Goal: Check status

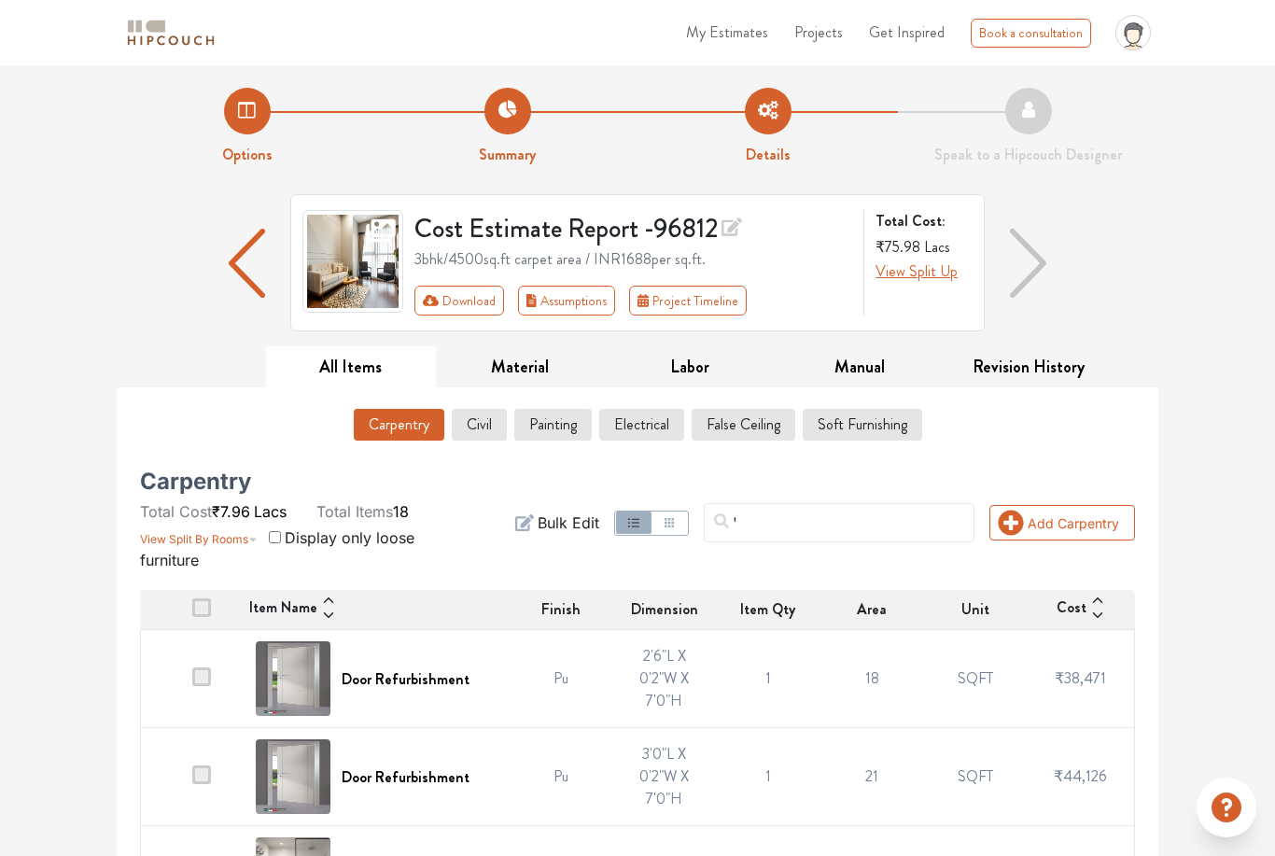
type input "'."
click at [898, 515] on input "'." at bounding box center [839, 522] width 271 height 39
click at [814, 518] on input "'." at bounding box center [839, 522] width 271 height 39
click at [818, 523] on input "'." at bounding box center [839, 522] width 271 height 39
click at [812, 524] on input "'." at bounding box center [839, 522] width 271 height 39
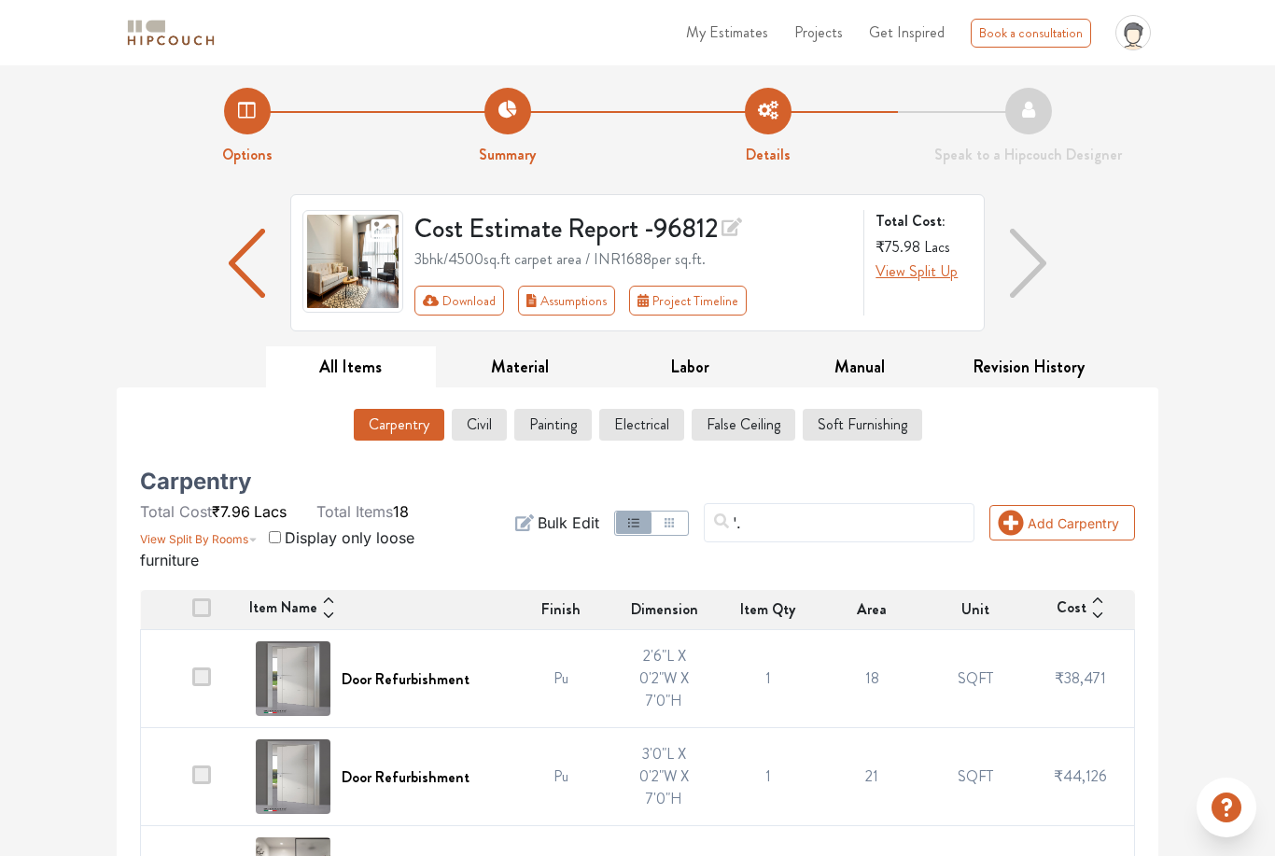
click at [851, 530] on input "'." at bounding box center [839, 522] width 271 height 39
click at [846, 522] on input "'." at bounding box center [839, 522] width 271 height 39
click at [848, 520] on input "'." at bounding box center [839, 522] width 271 height 39
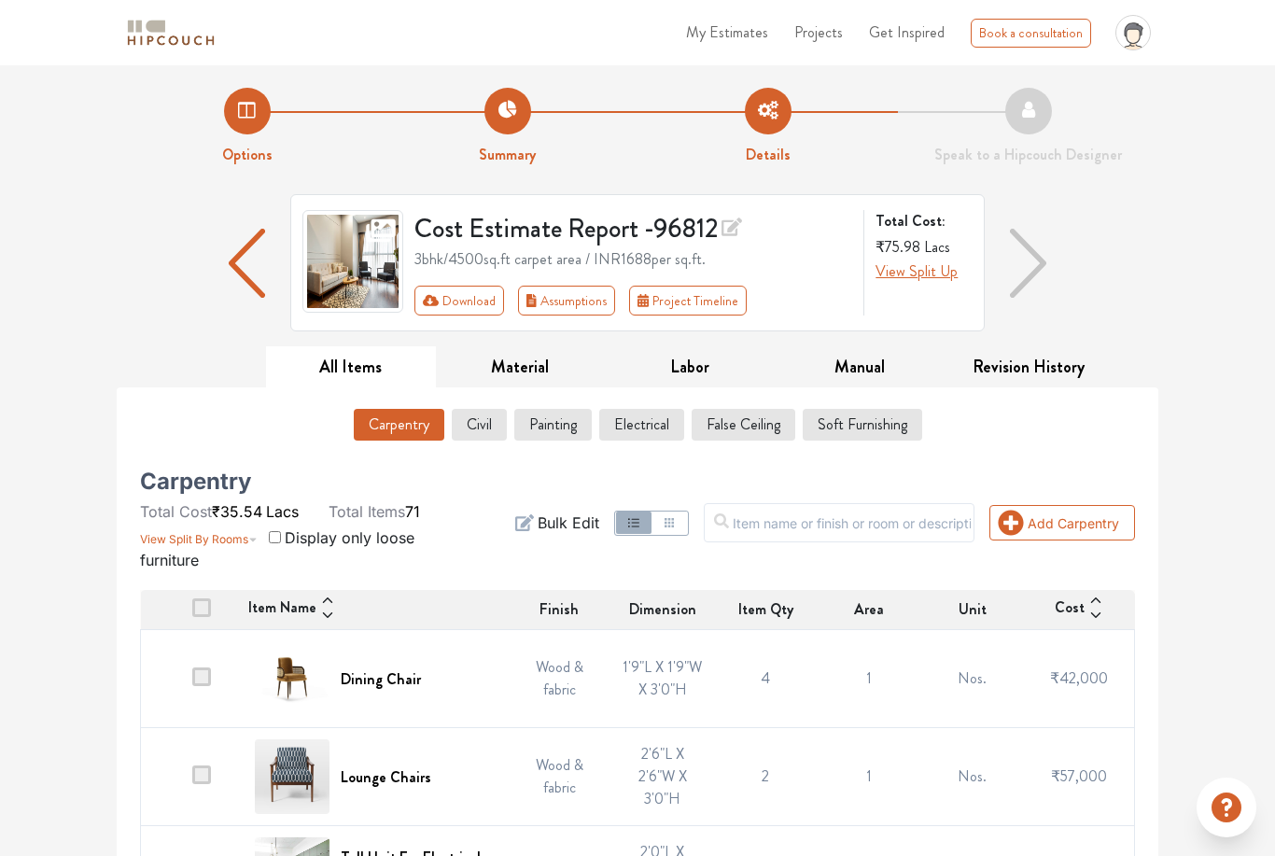
click at [812, 520] on input "text" at bounding box center [839, 522] width 271 height 39
click at [808, 511] on input "text" at bounding box center [839, 522] width 271 height 39
click at [797, 514] on input "text" at bounding box center [839, 522] width 271 height 39
click at [798, 519] on input "text" at bounding box center [839, 522] width 271 height 39
click at [933, 514] on input "text" at bounding box center [839, 522] width 271 height 39
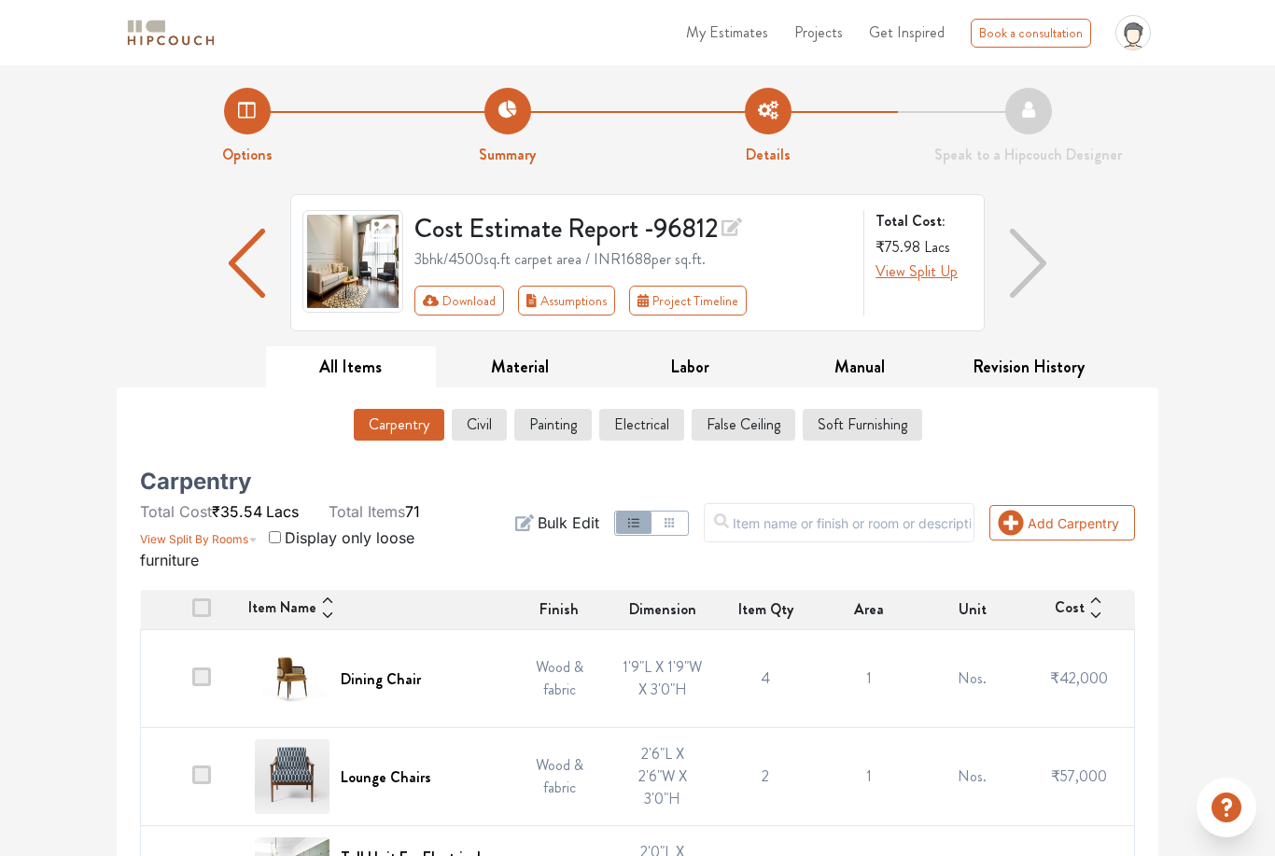
click at [929, 522] on input "text" at bounding box center [839, 522] width 271 height 39
click at [926, 524] on input "text" at bounding box center [839, 522] width 271 height 39
click at [927, 524] on input "text" at bounding box center [839, 522] width 271 height 39
click at [922, 527] on input "text" at bounding box center [839, 522] width 271 height 39
click at [920, 531] on input "text" at bounding box center [839, 522] width 271 height 39
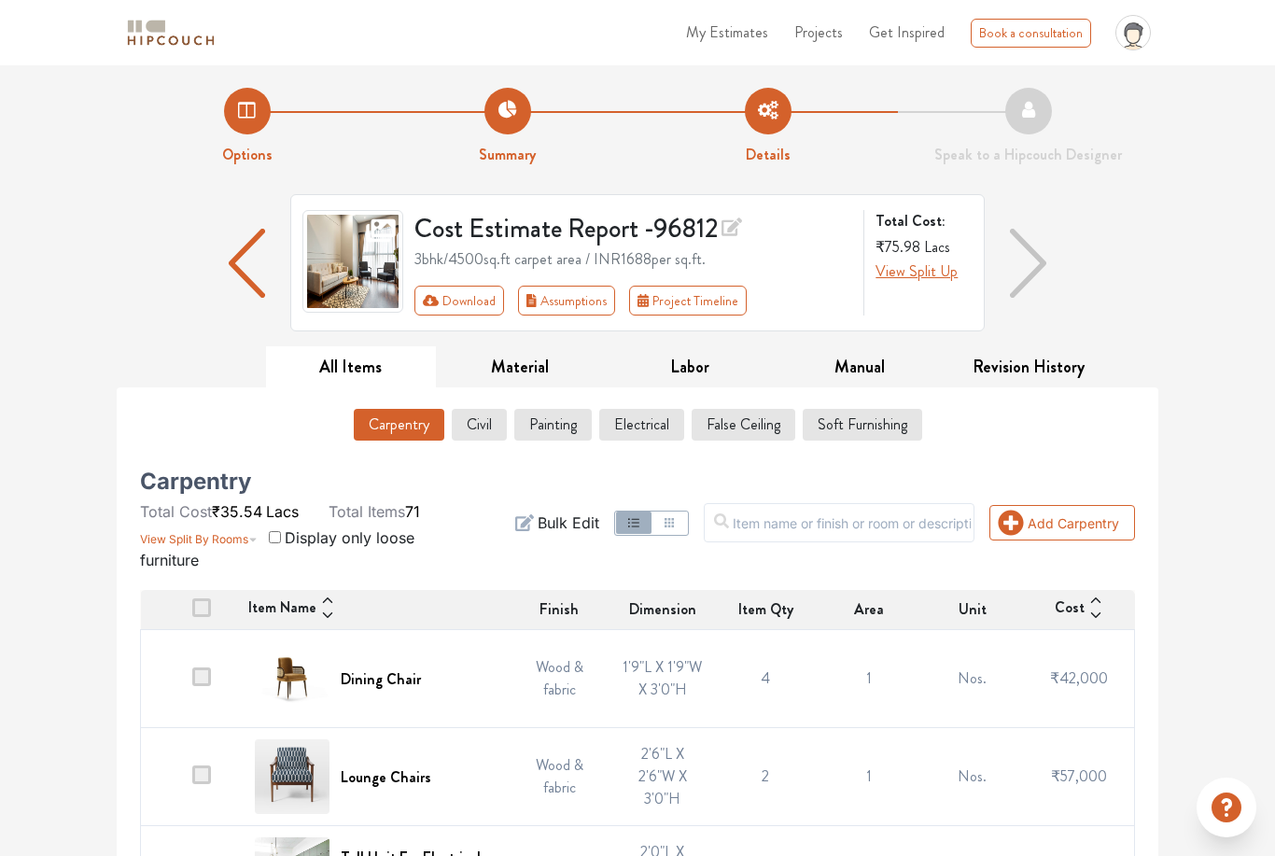
click at [918, 535] on input "text" at bounding box center [839, 522] width 271 height 39
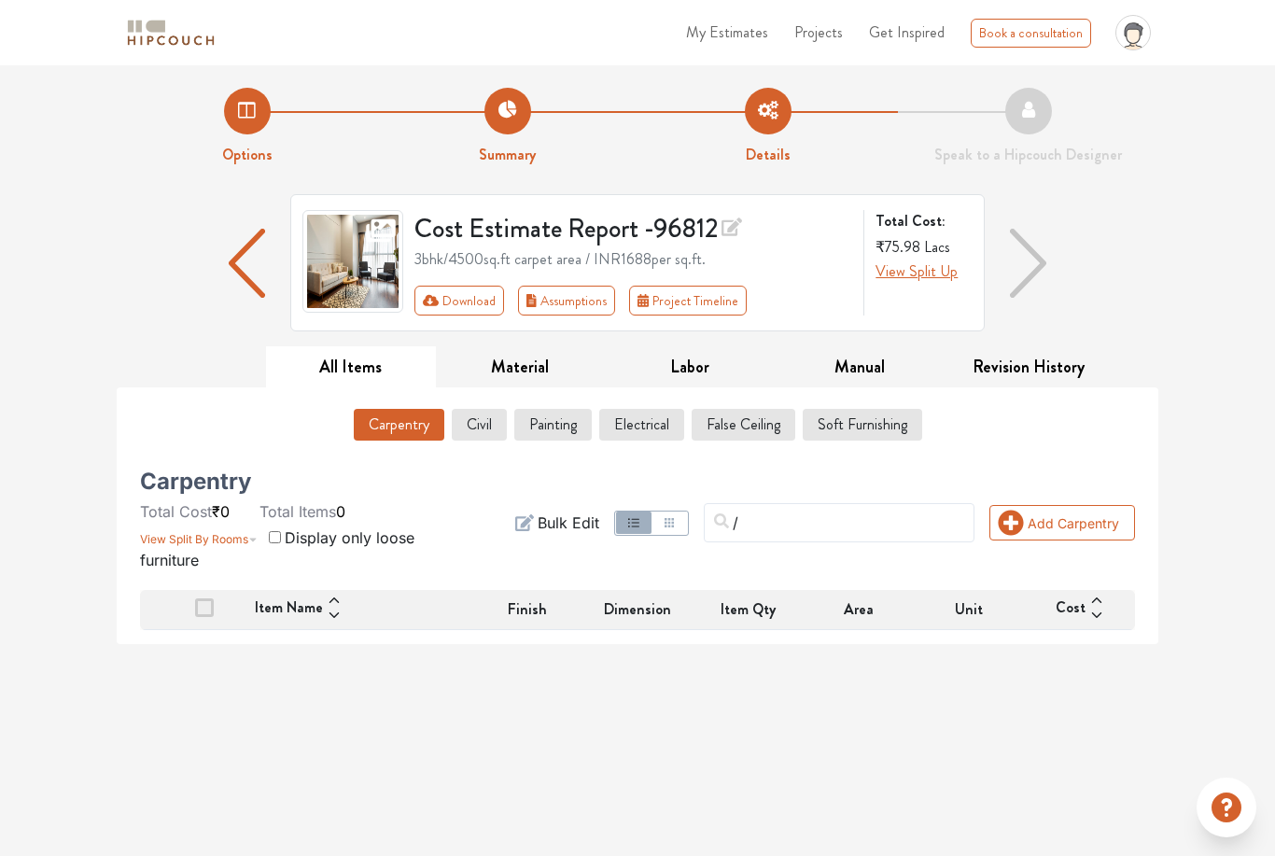
type input "/."
click at [874, 524] on input "/." at bounding box center [839, 522] width 271 height 39
click at [871, 527] on input "/." at bounding box center [839, 522] width 271 height 39
click at [866, 524] on input "/." at bounding box center [839, 522] width 271 height 39
click at [860, 524] on input "/." at bounding box center [839, 522] width 271 height 39
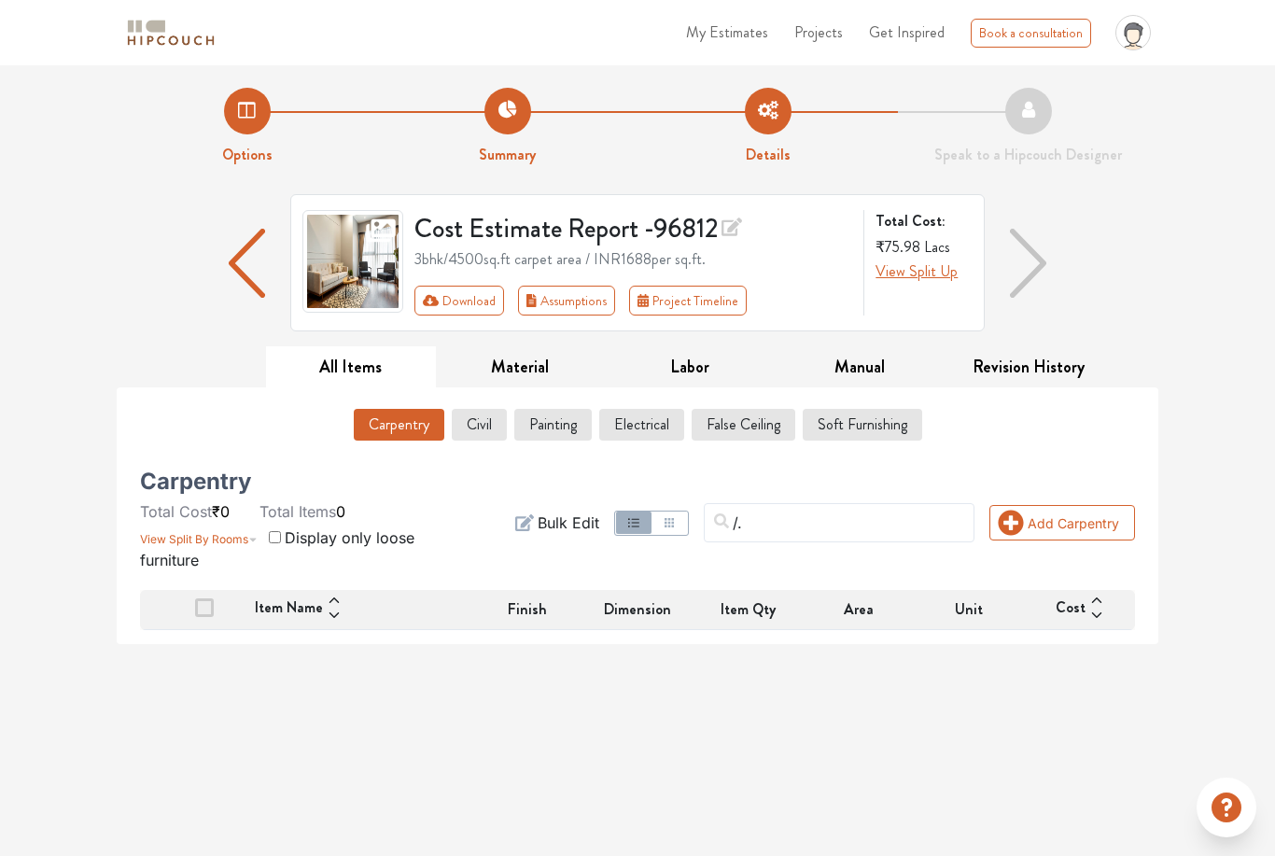
click at [859, 520] on input "/." at bounding box center [839, 522] width 271 height 39
click at [857, 523] on input "/." at bounding box center [839, 522] width 271 height 39
click at [861, 518] on input "/." at bounding box center [839, 522] width 271 height 39
click at [861, 516] on input "/." at bounding box center [839, 522] width 271 height 39
click at [873, 516] on input "/." at bounding box center [839, 522] width 271 height 39
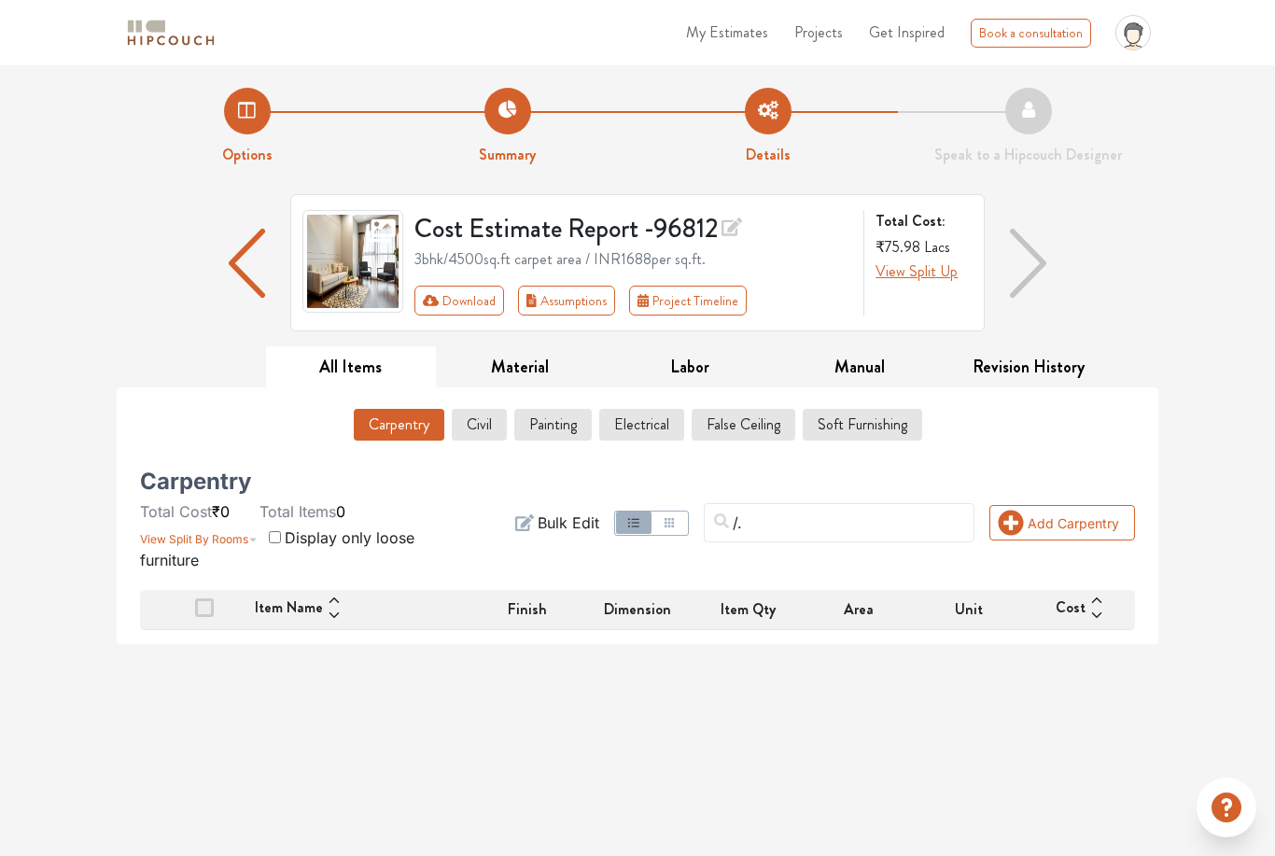
click at [808, 523] on input "/." at bounding box center [839, 522] width 271 height 39
click at [878, 520] on input "/." at bounding box center [839, 522] width 271 height 39
click at [833, 540] on input "/." at bounding box center [839, 522] width 271 height 39
click at [869, 507] on input "/." at bounding box center [839, 522] width 271 height 39
click at [888, 511] on input "/." at bounding box center [839, 522] width 271 height 39
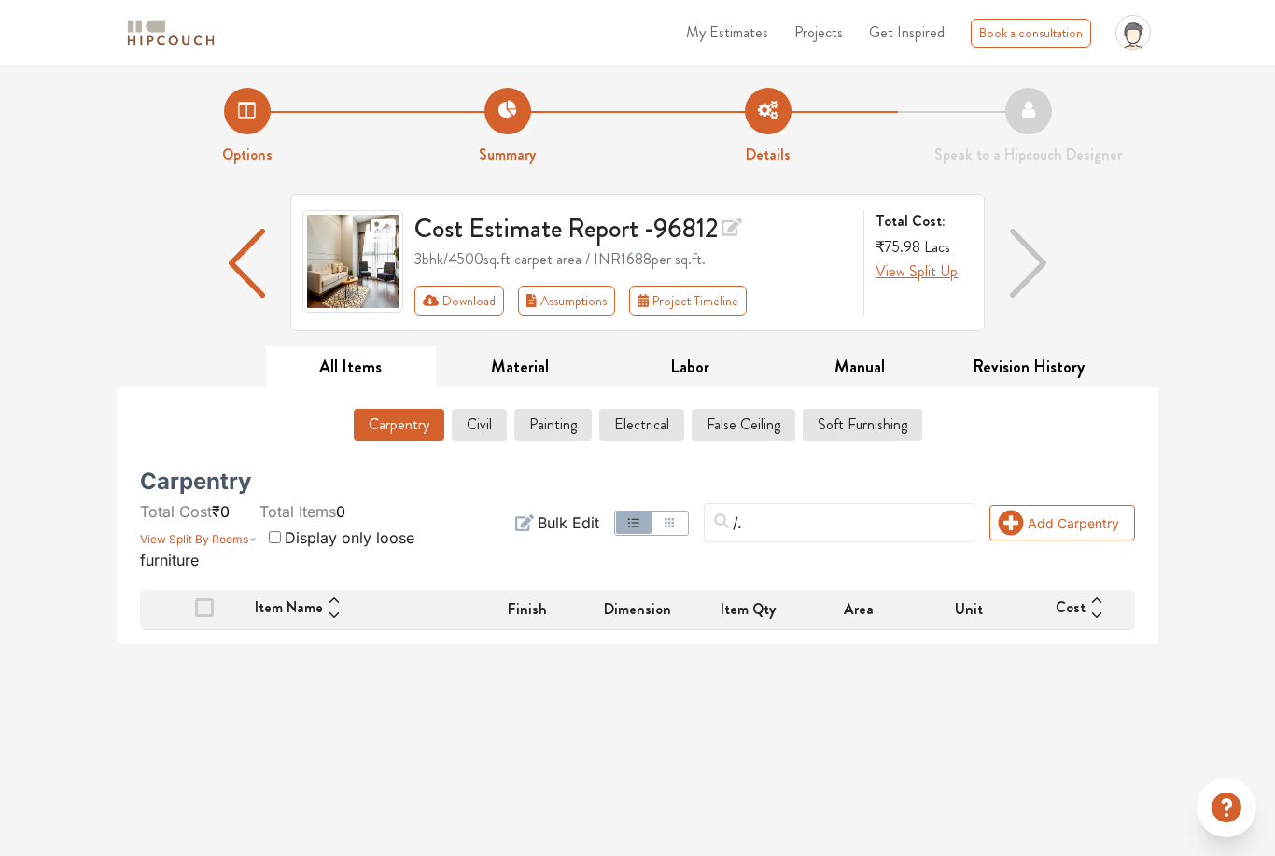
click at [857, 520] on input "/." at bounding box center [839, 522] width 271 height 39
click at [860, 513] on input "/." at bounding box center [839, 522] width 271 height 39
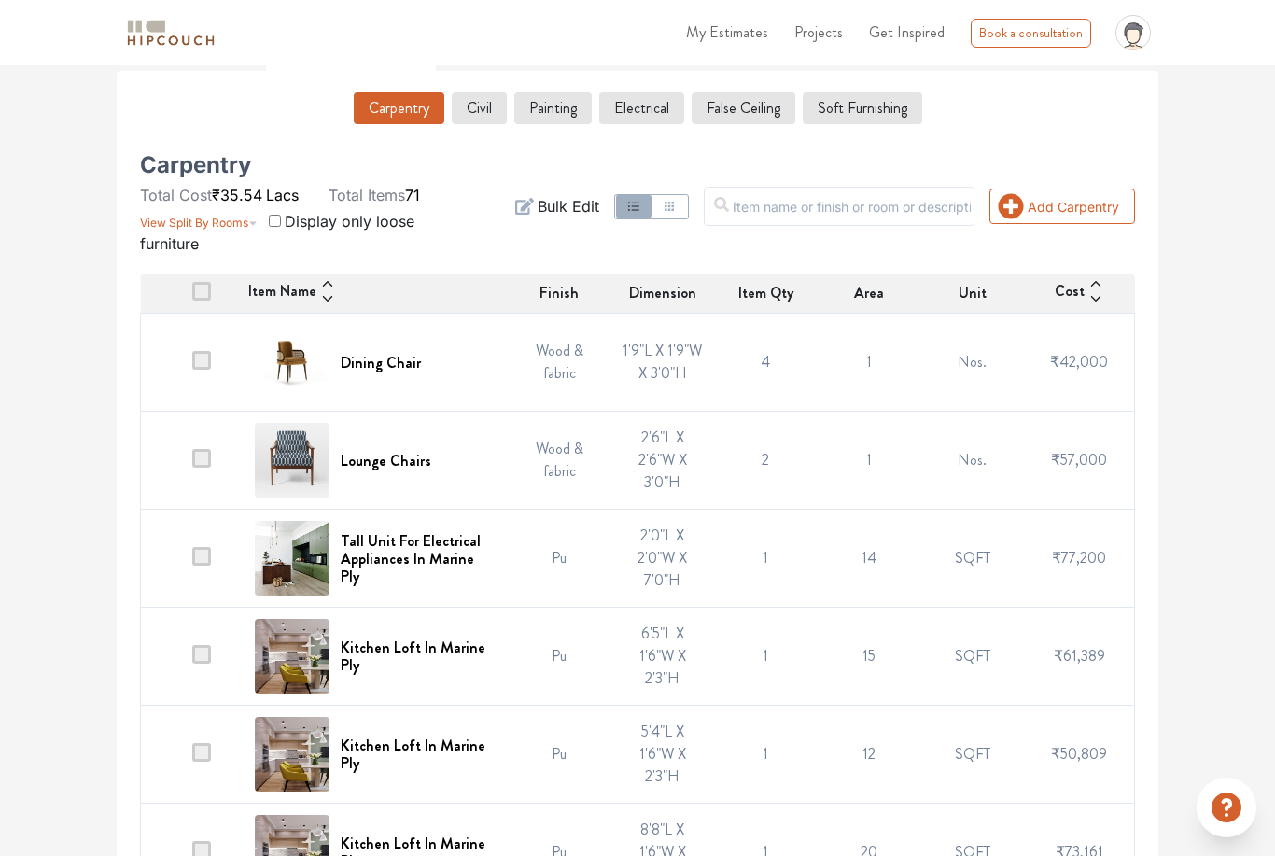
scroll to position [242, 0]
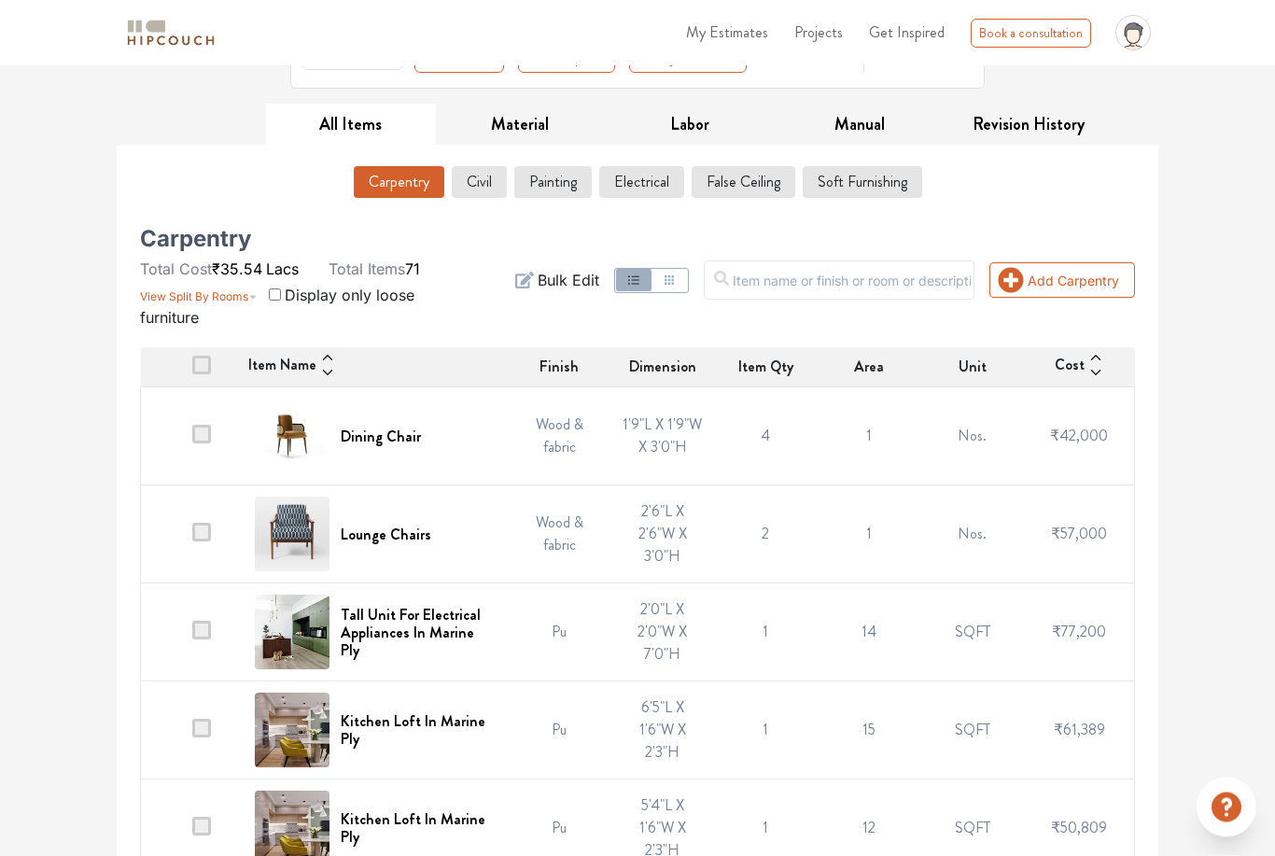
click at [203, 364] on span at bounding box center [201, 365] width 19 height 19
click at [192, 372] on input "checkbox" at bounding box center [192, 372] width 0 height 0
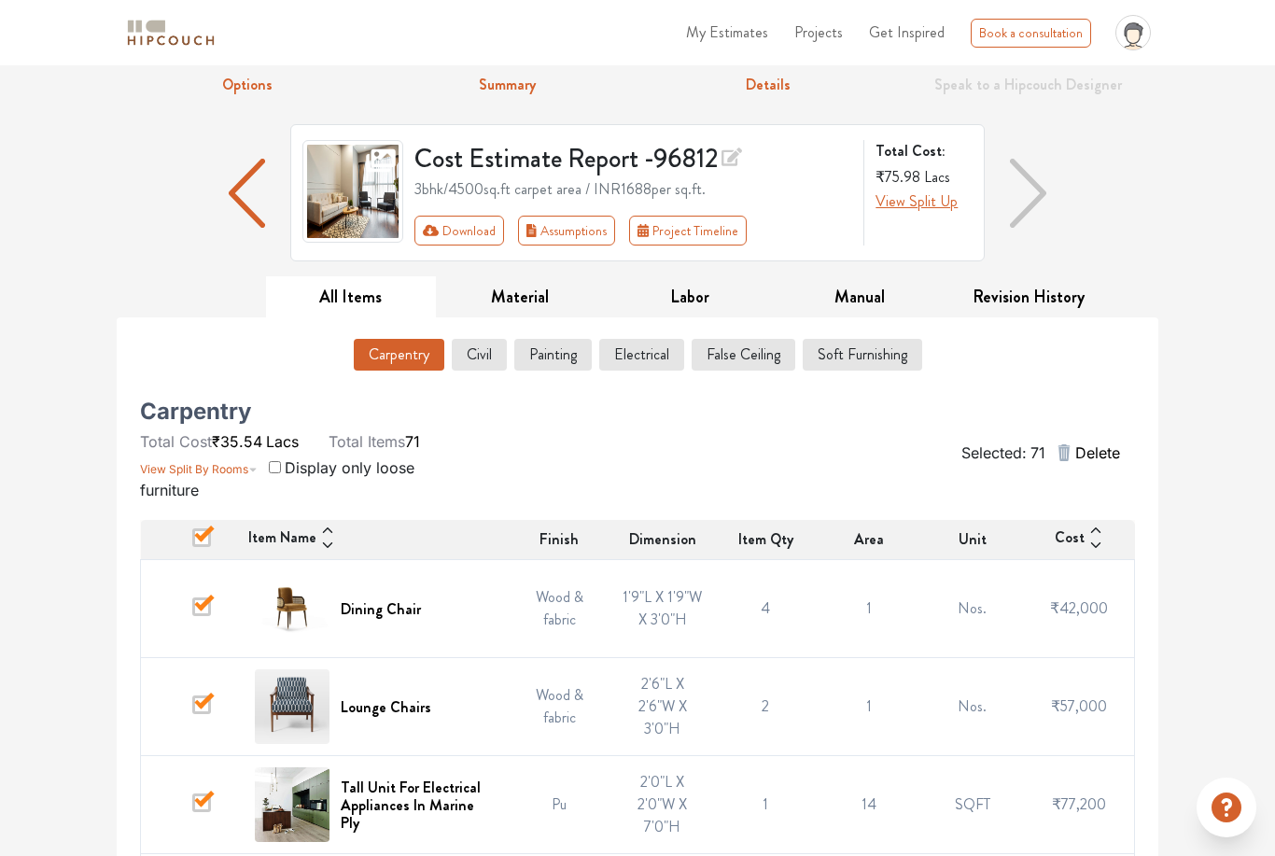
scroll to position [67, 0]
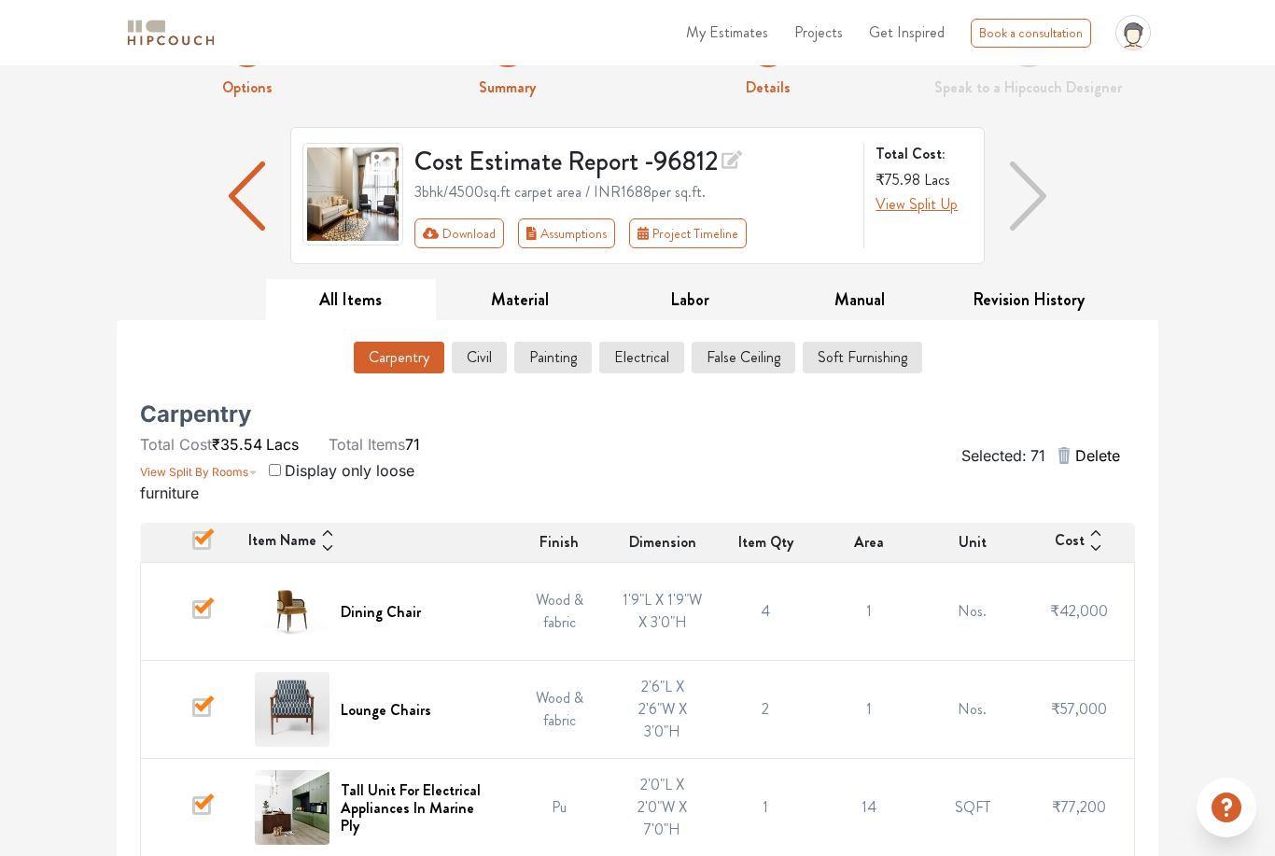
click at [1089, 461] on span "Delete" at bounding box center [1097, 455] width 45 height 22
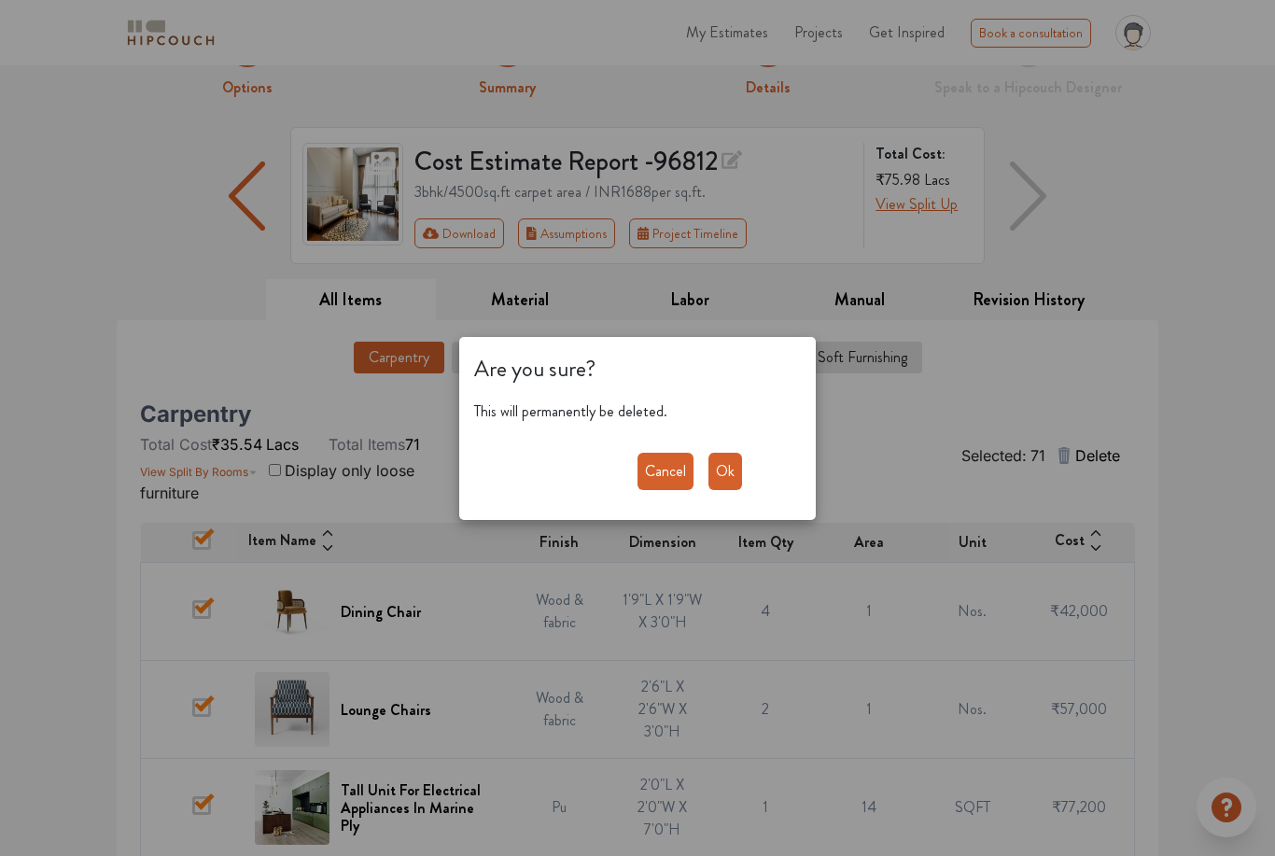
click at [721, 490] on button "Ok" at bounding box center [725, 471] width 34 height 37
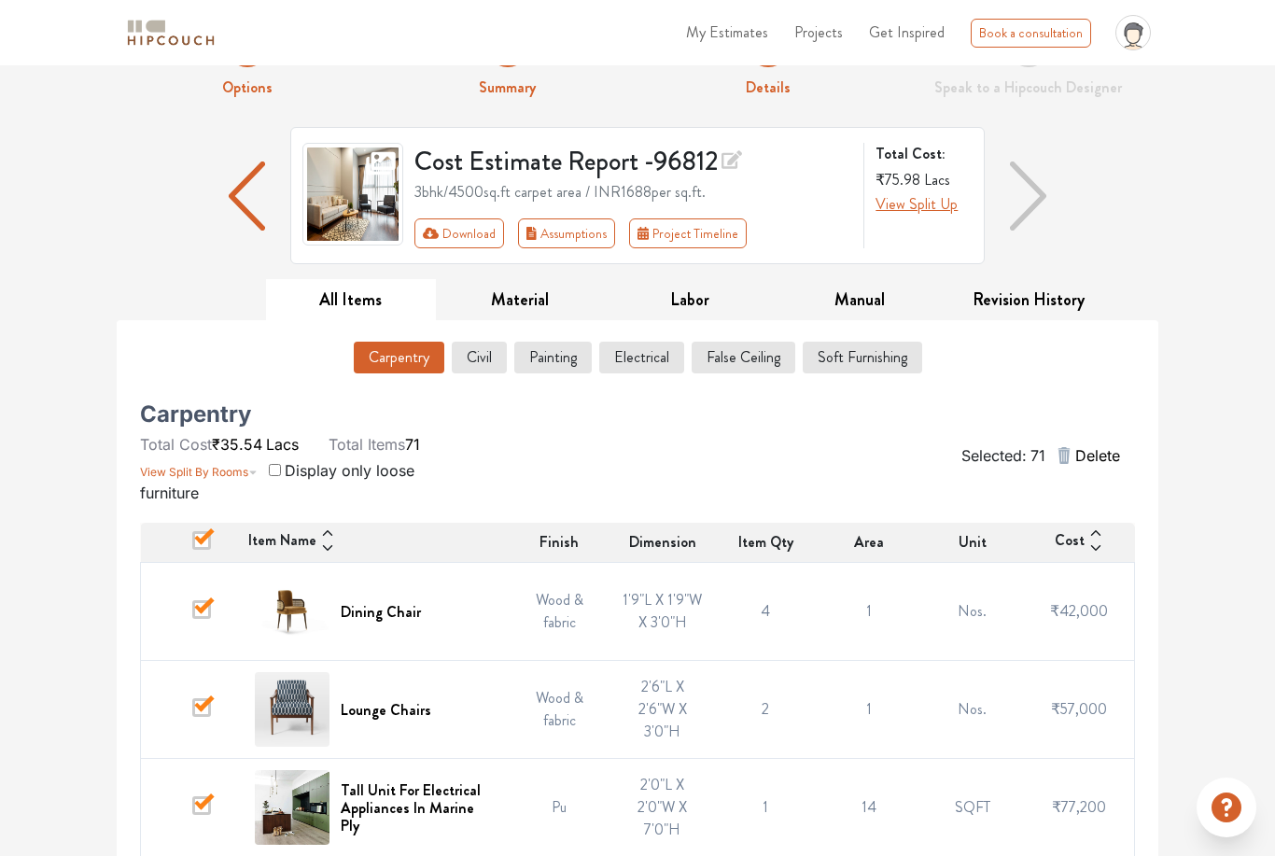
click at [1092, 460] on span "Delete" at bounding box center [1097, 455] width 45 height 22
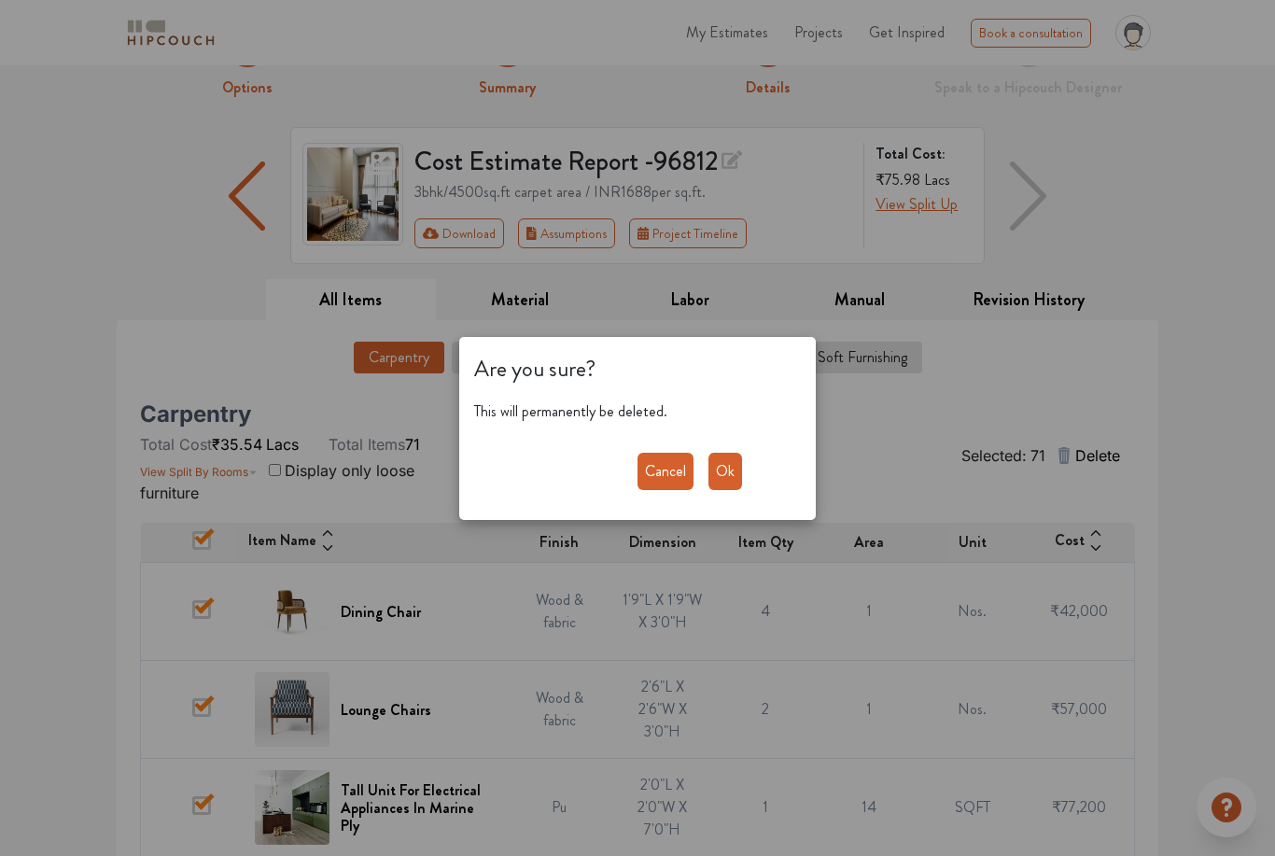
click at [724, 490] on button "Ok" at bounding box center [725, 471] width 34 height 37
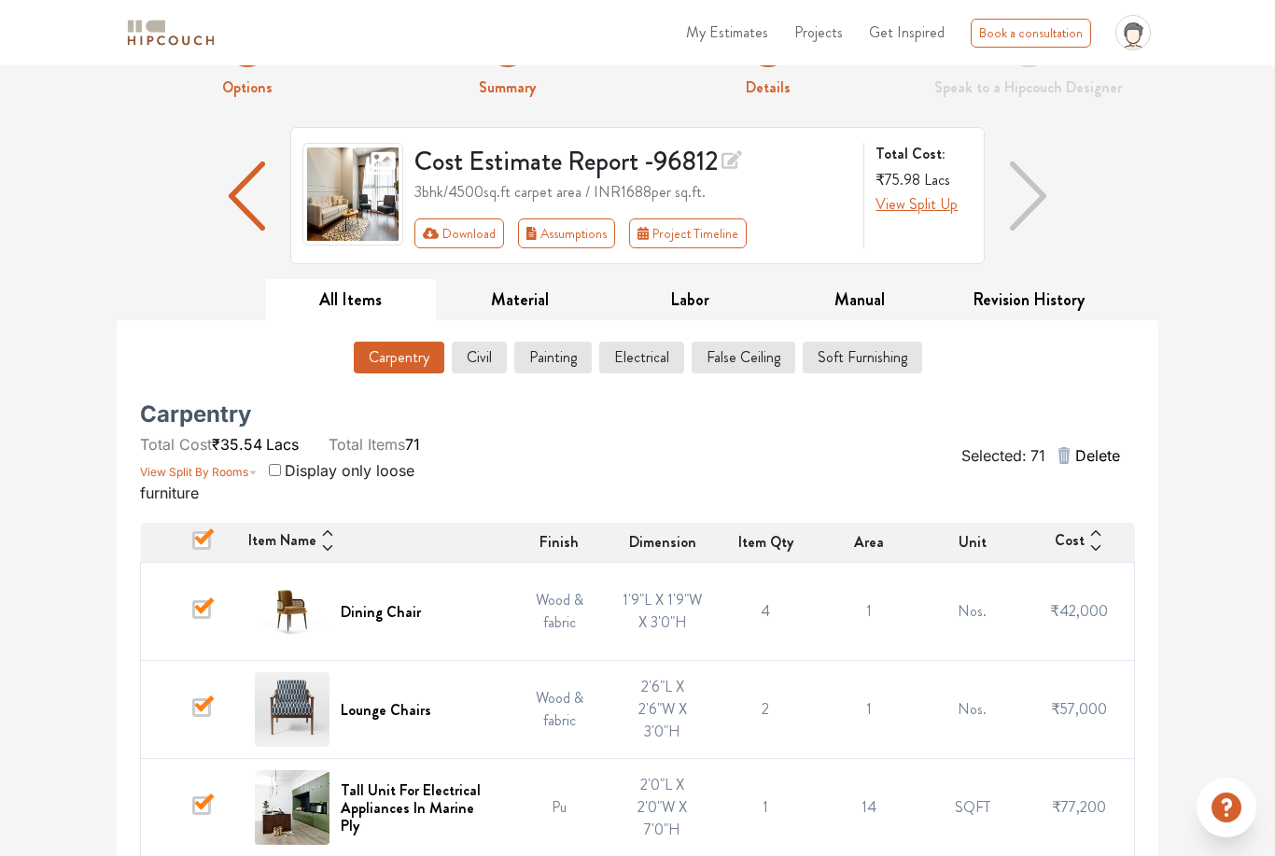
click at [1112, 447] on span "Delete" at bounding box center [1097, 455] width 45 height 22
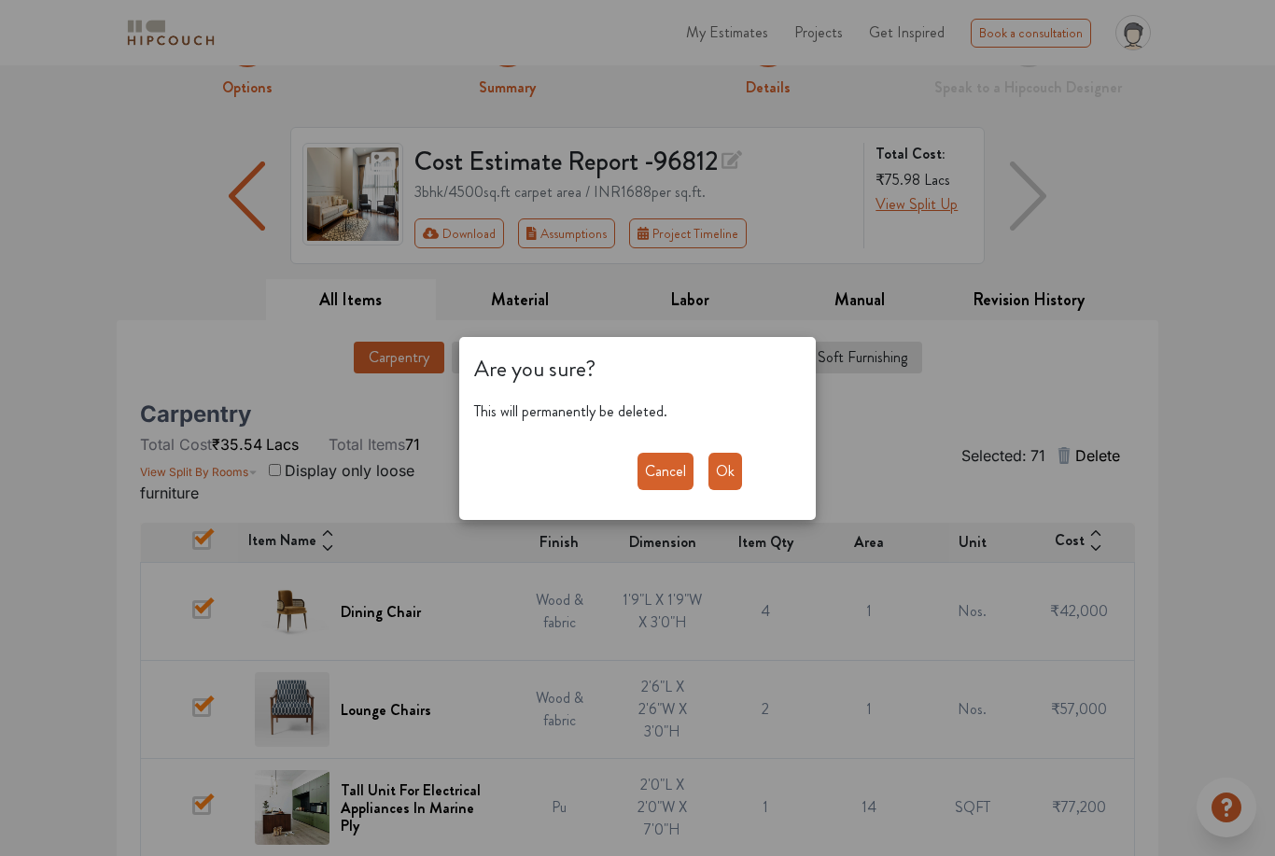
click at [726, 490] on button "Ok" at bounding box center [725, 471] width 34 height 37
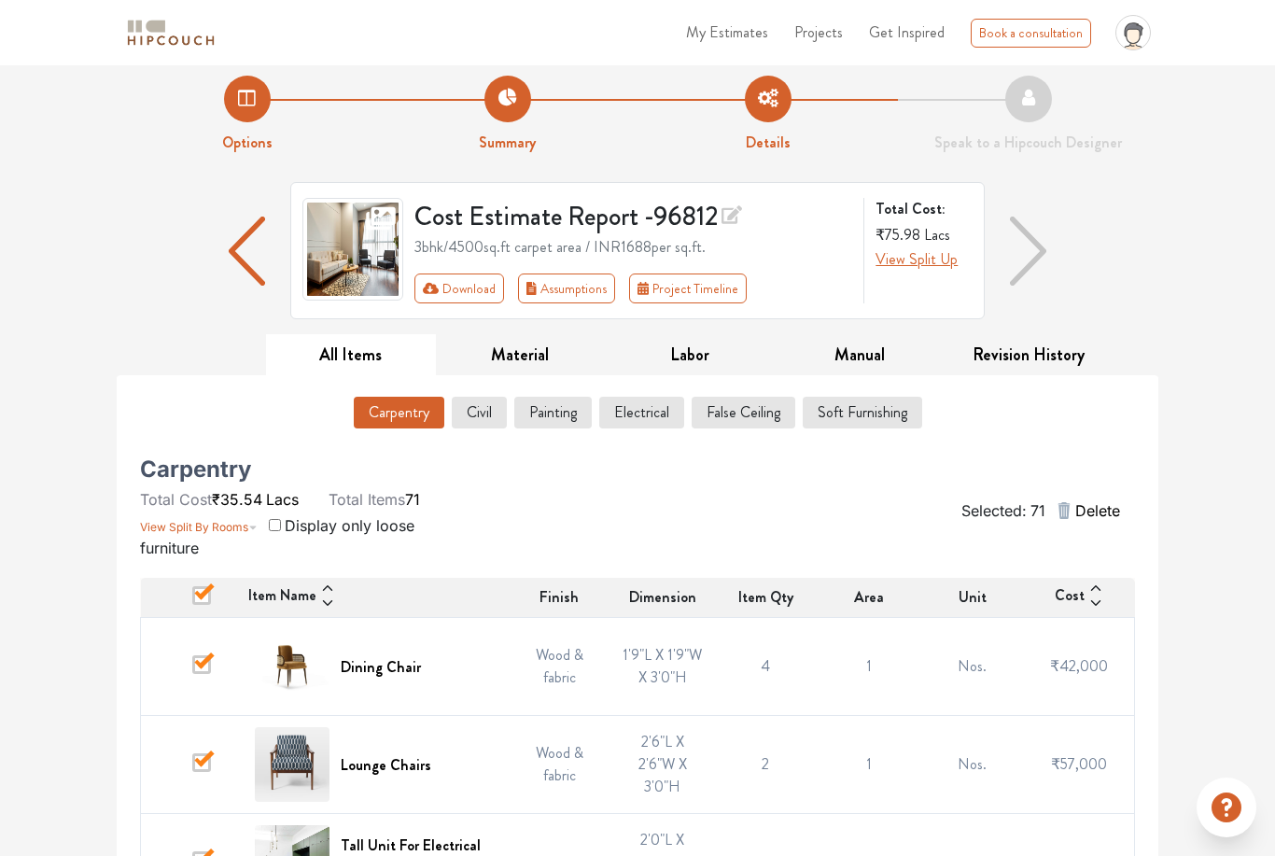
scroll to position [0, 0]
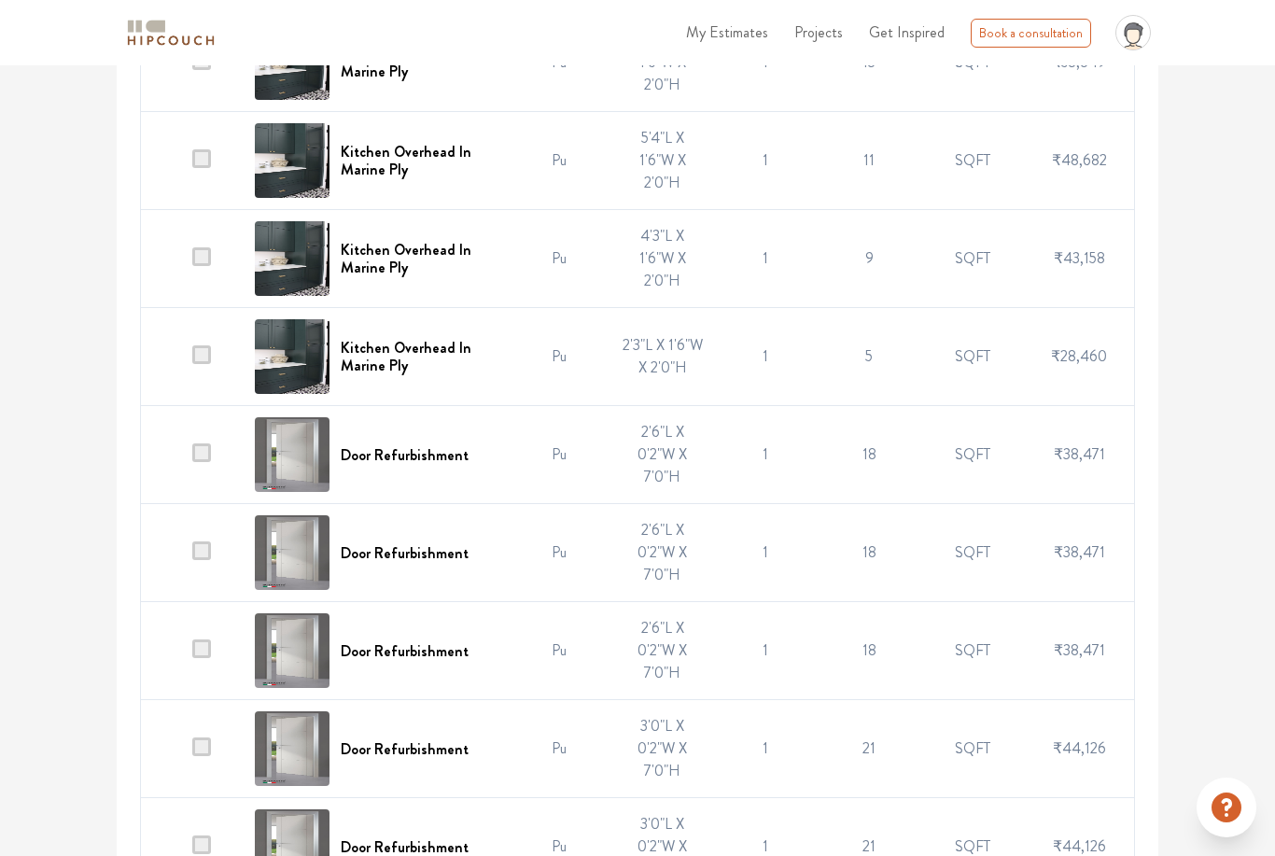
scroll to position [617, 0]
type input "I."
click at [841, 378] on td "5" at bounding box center [869, 357] width 104 height 98
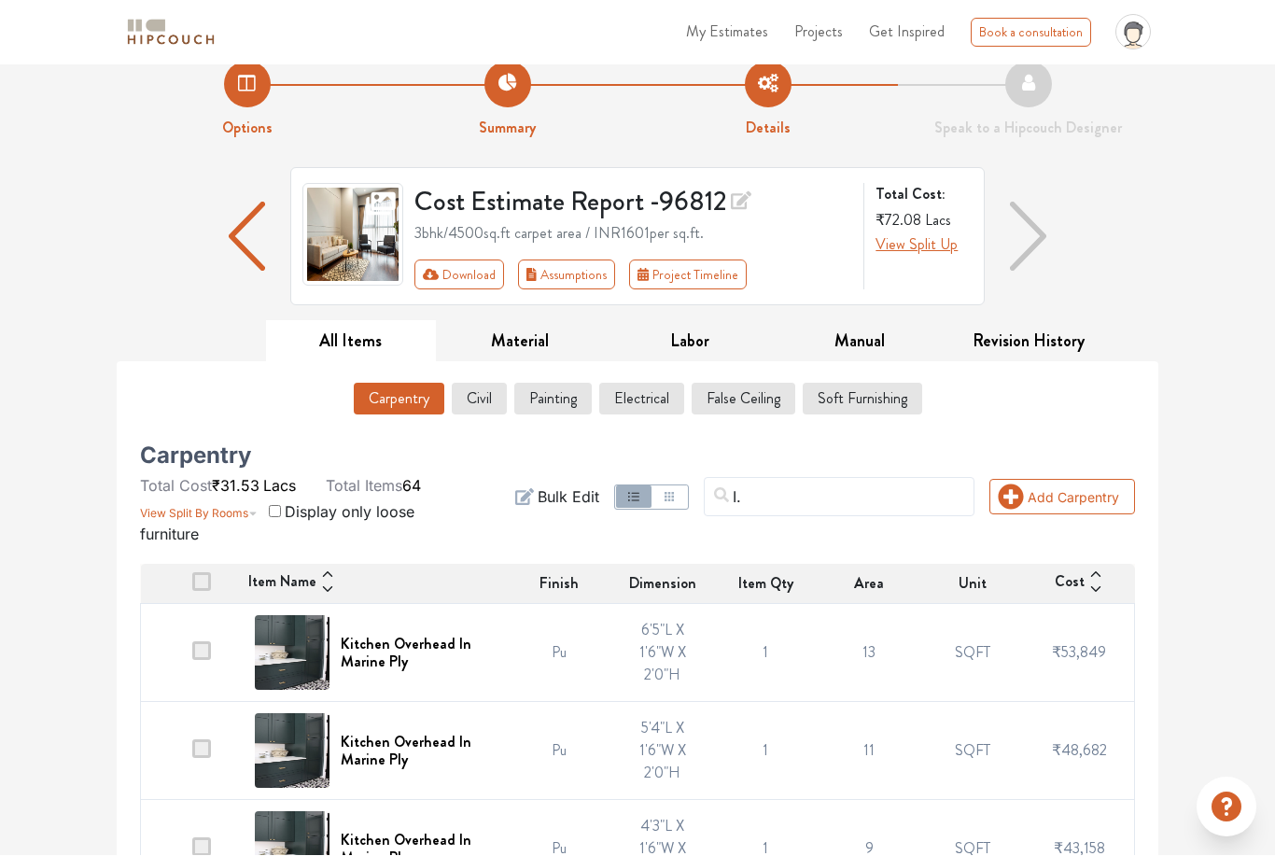
scroll to position [27, 0]
click at [486, 409] on button "Civil" at bounding box center [479, 399] width 55 height 32
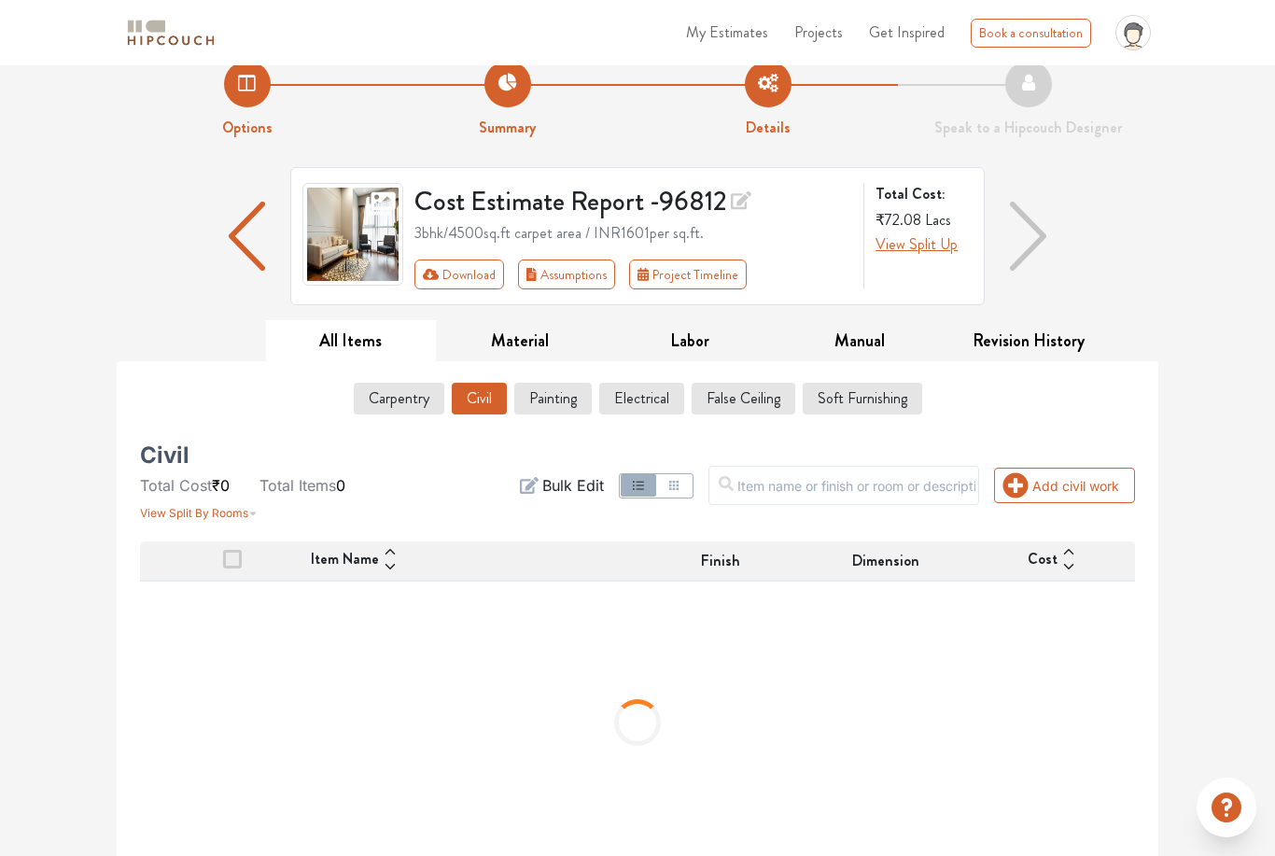
click at [1215, 387] on div "Options Summary Details Speak to a Hipcouch Designer Cost Estimate Report - 968…" at bounding box center [637, 457] width 1275 height 839
click at [1210, 366] on div "Options Summary Details Speak to a Hipcouch Designer Cost Estimate Report - 968…" at bounding box center [637, 457] width 1275 height 839
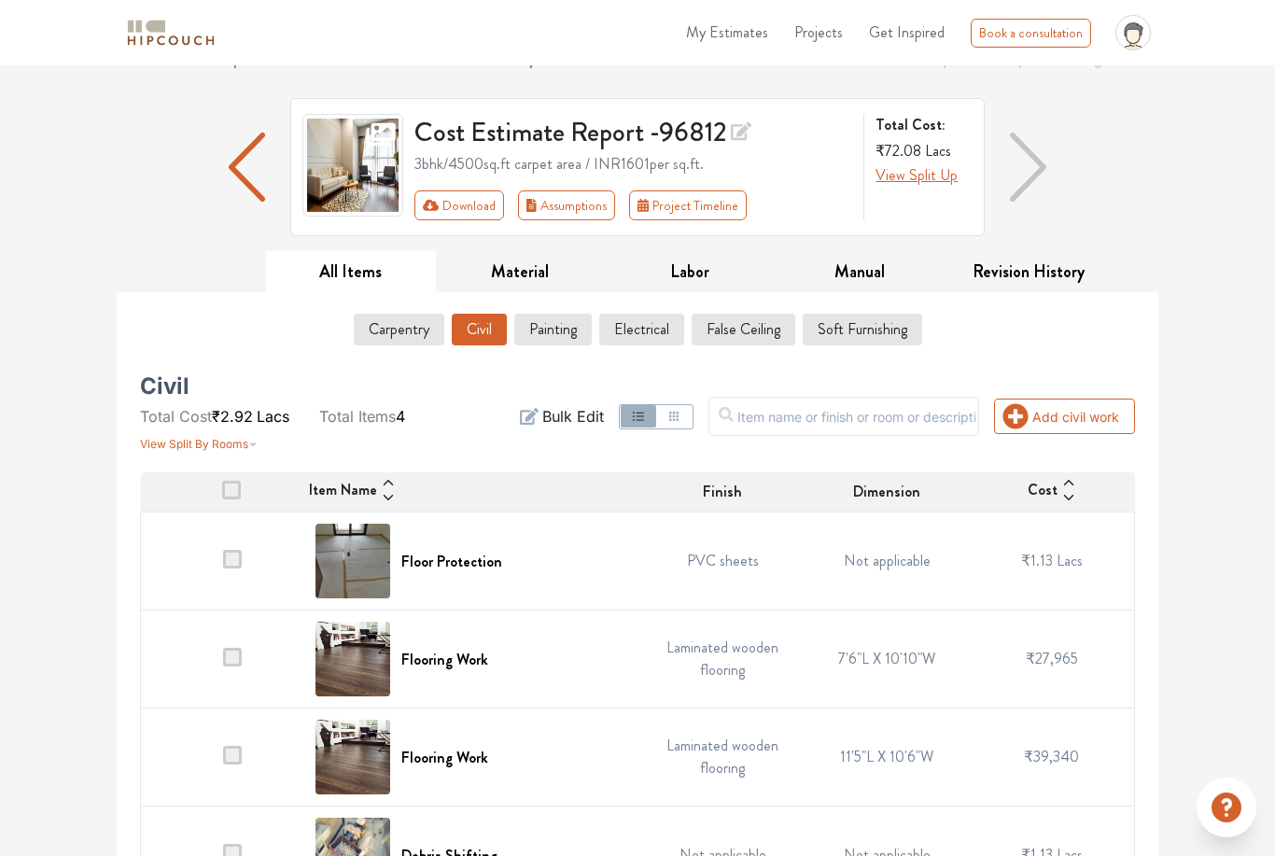
scroll to position [95, 0]
click at [1047, 277] on button "Revision History" at bounding box center [1028, 273] width 170 height 42
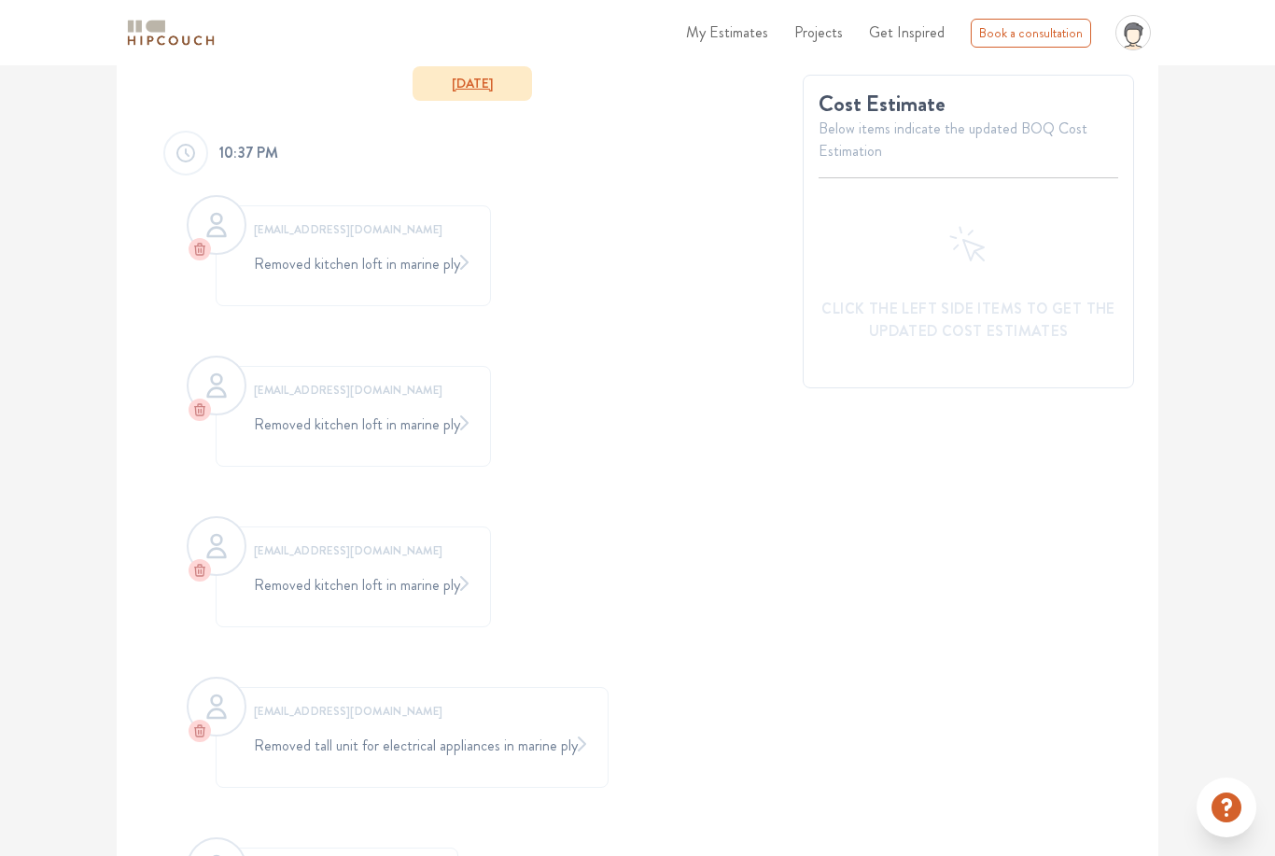
scroll to position [0, 0]
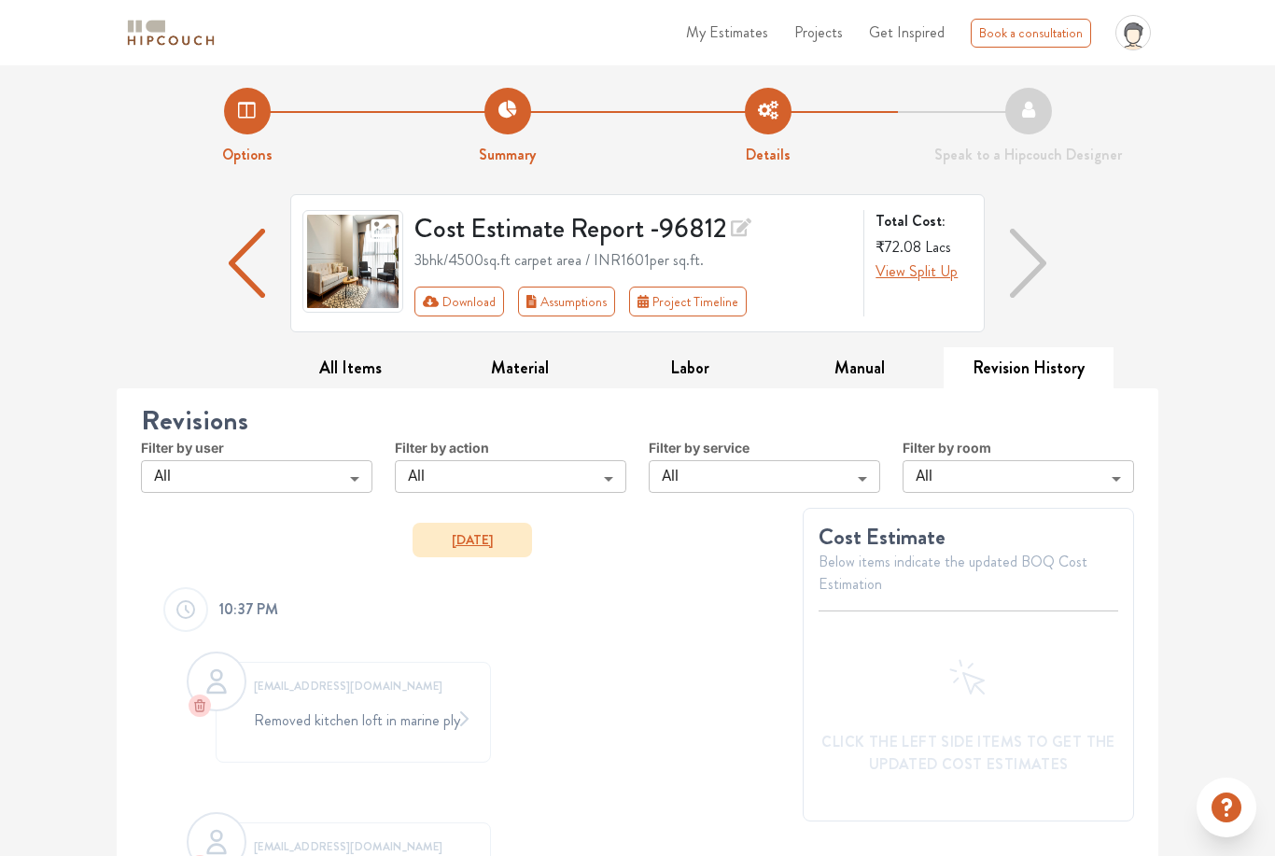
click at [472, 308] on button "Download" at bounding box center [459, 301] width 91 height 30
click at [470, 311] on button "Download" at bounding box center [459, 301] width 91 height 30
click at [478, 304] on button "Download" at bounding box center [459, 301] width 91 height 30
click at [461, 305] on button "Download" at bounding box center [459, 301] width 91 height 30
click at [477, 299] on button "Download" at bounding box center [459, 301] width 91 height 30
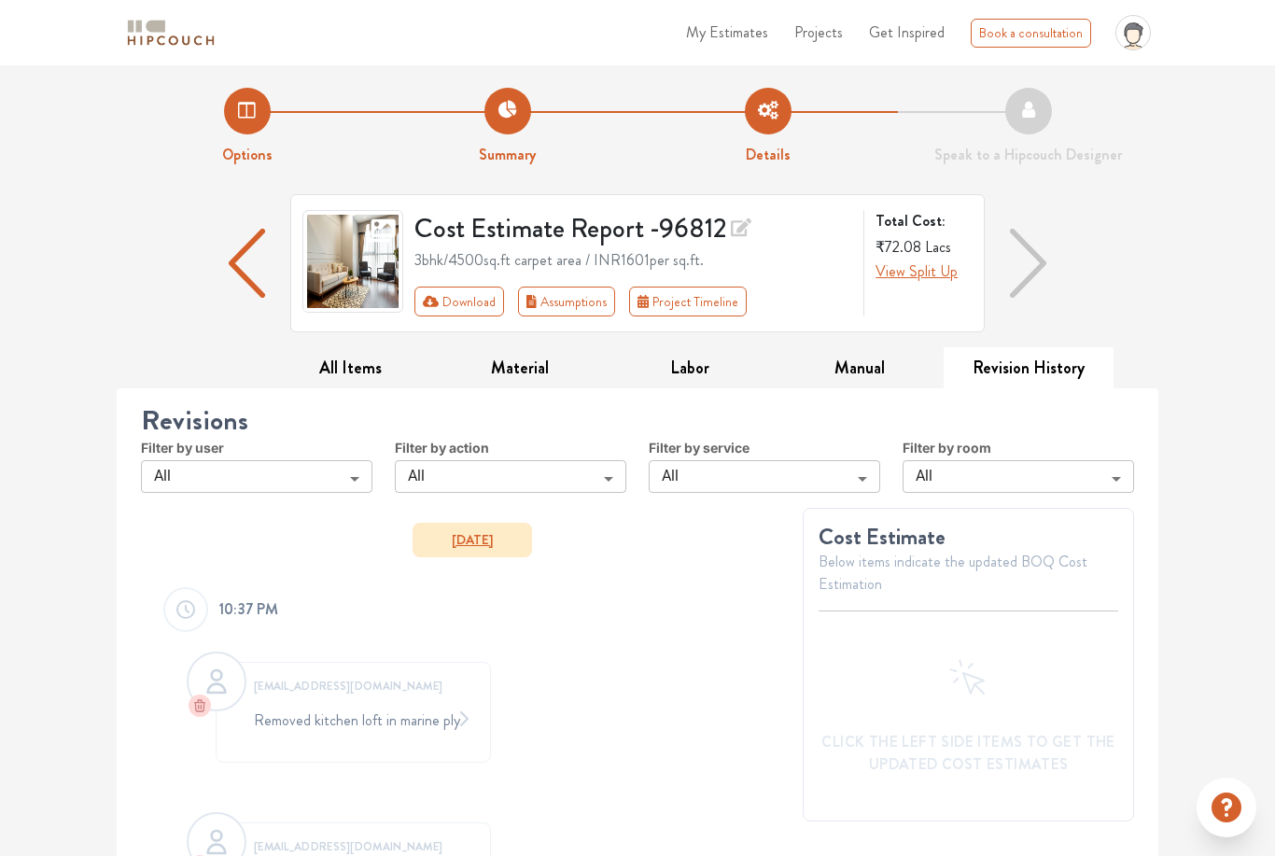
click at [561, 300] on button "Assumptions" at bounding box center [566, 301] width 97 height 30
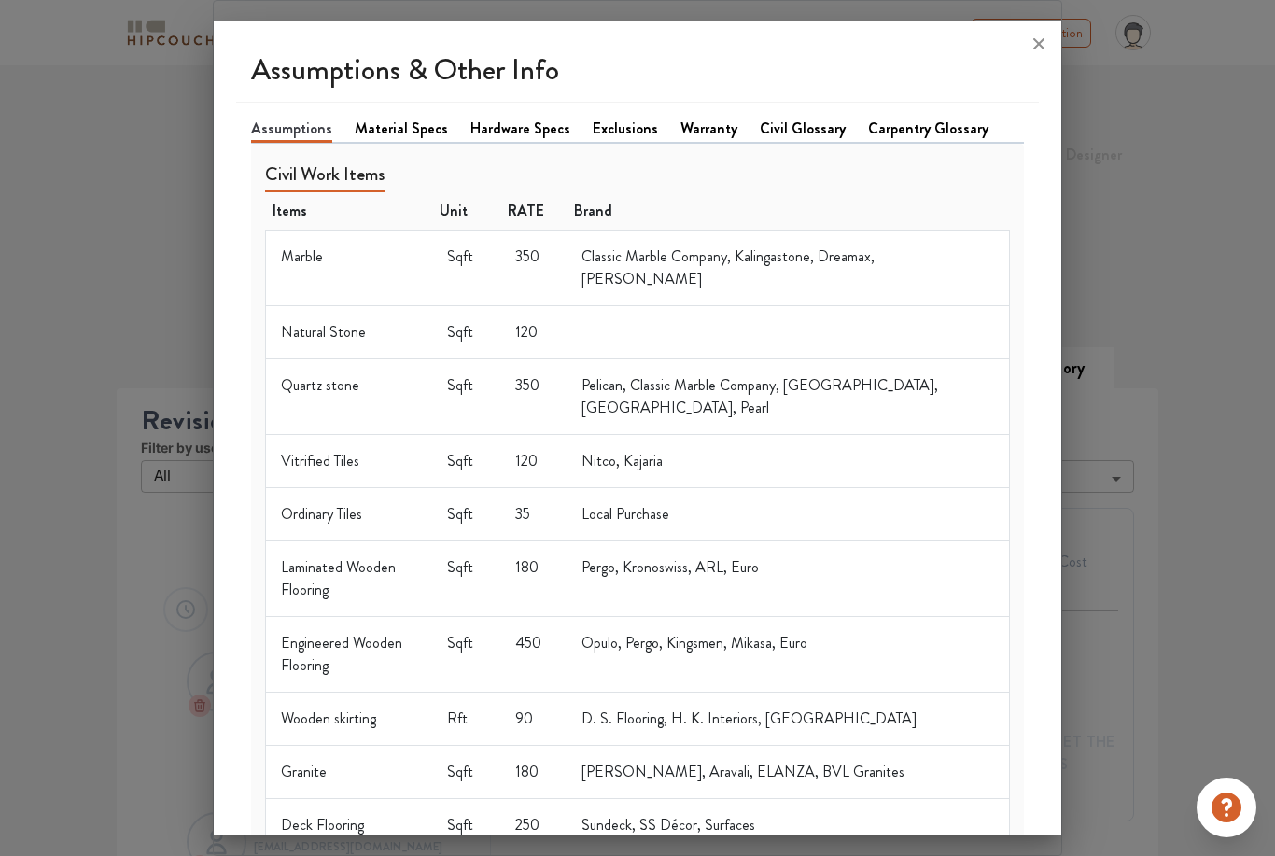
click at [398, 118] on li "Material Specs" at bounding box center [413, 130] width 116 height 24
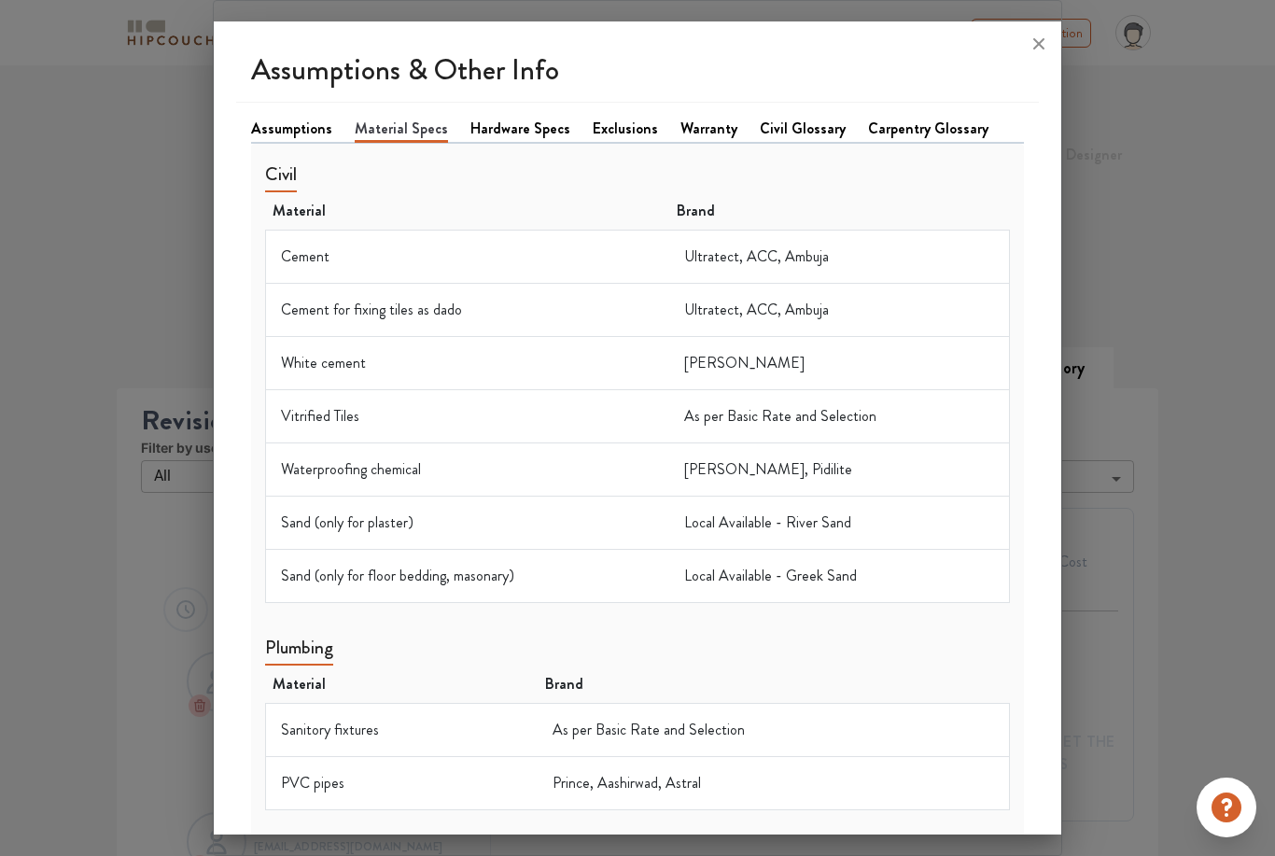
click at [516, 118] on link "Hardware Specs" at bounding box center [520, 129] width 100 height 22
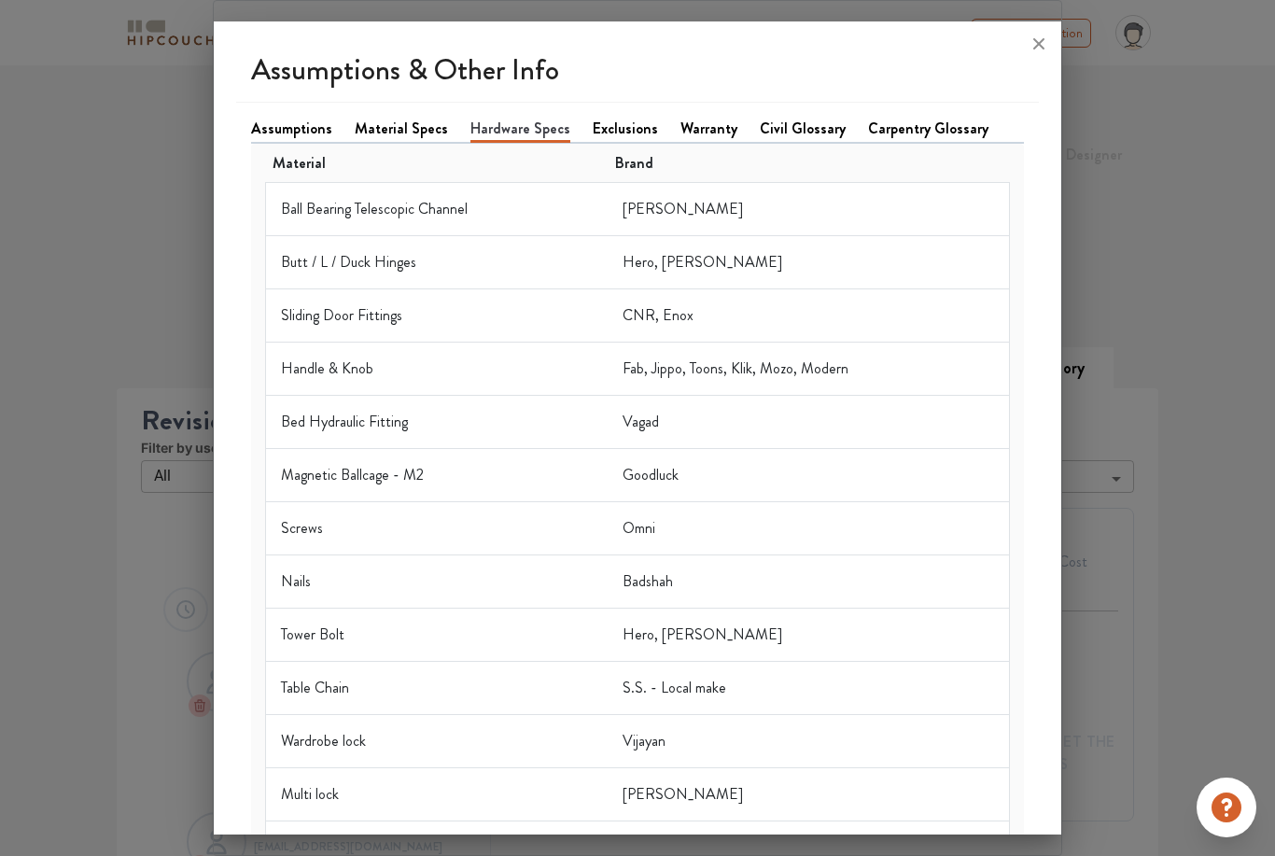
click at [608, 118] on link "Exclusions" at bounding box center [625, 129] width 65 height 22
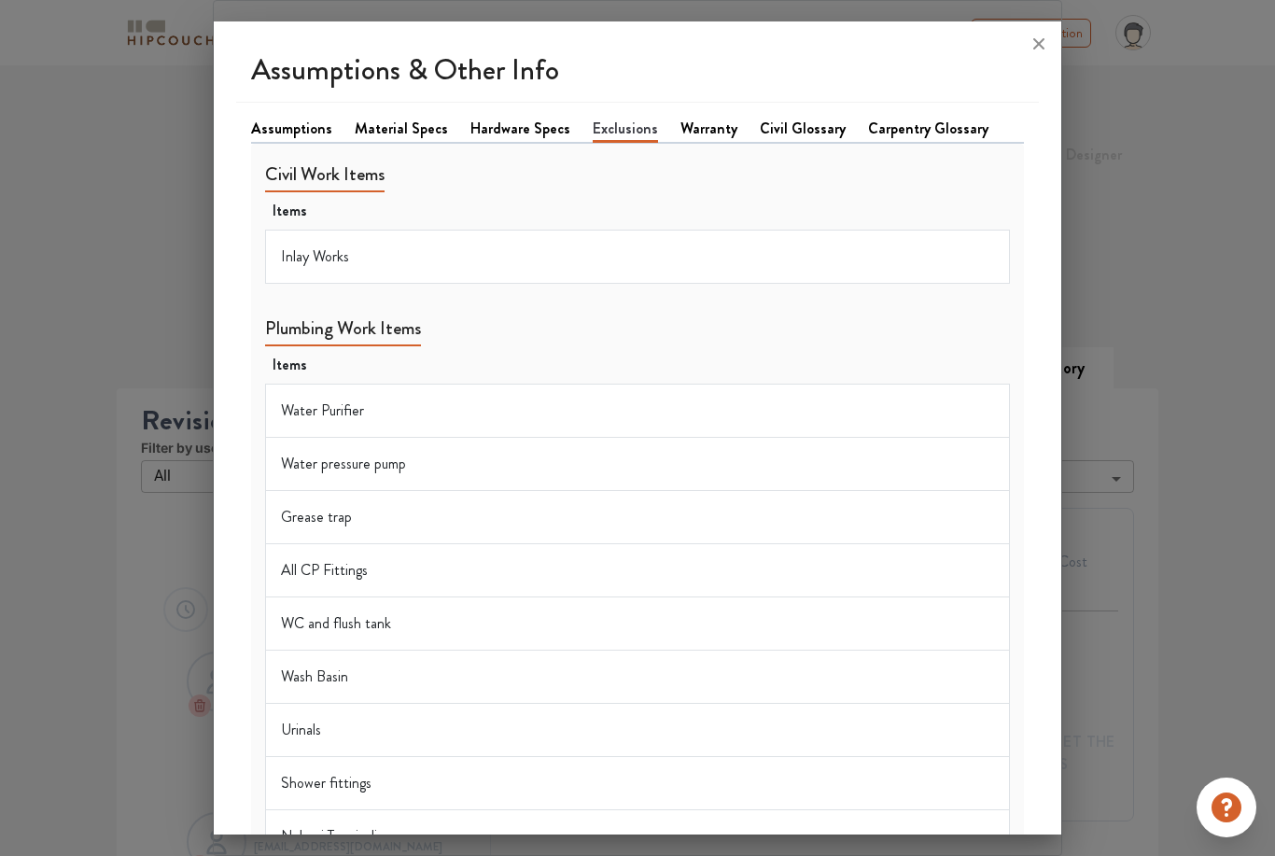
click at [680, 118] on link "Warranty" at bounding box center [708, 129] width 57 height 22
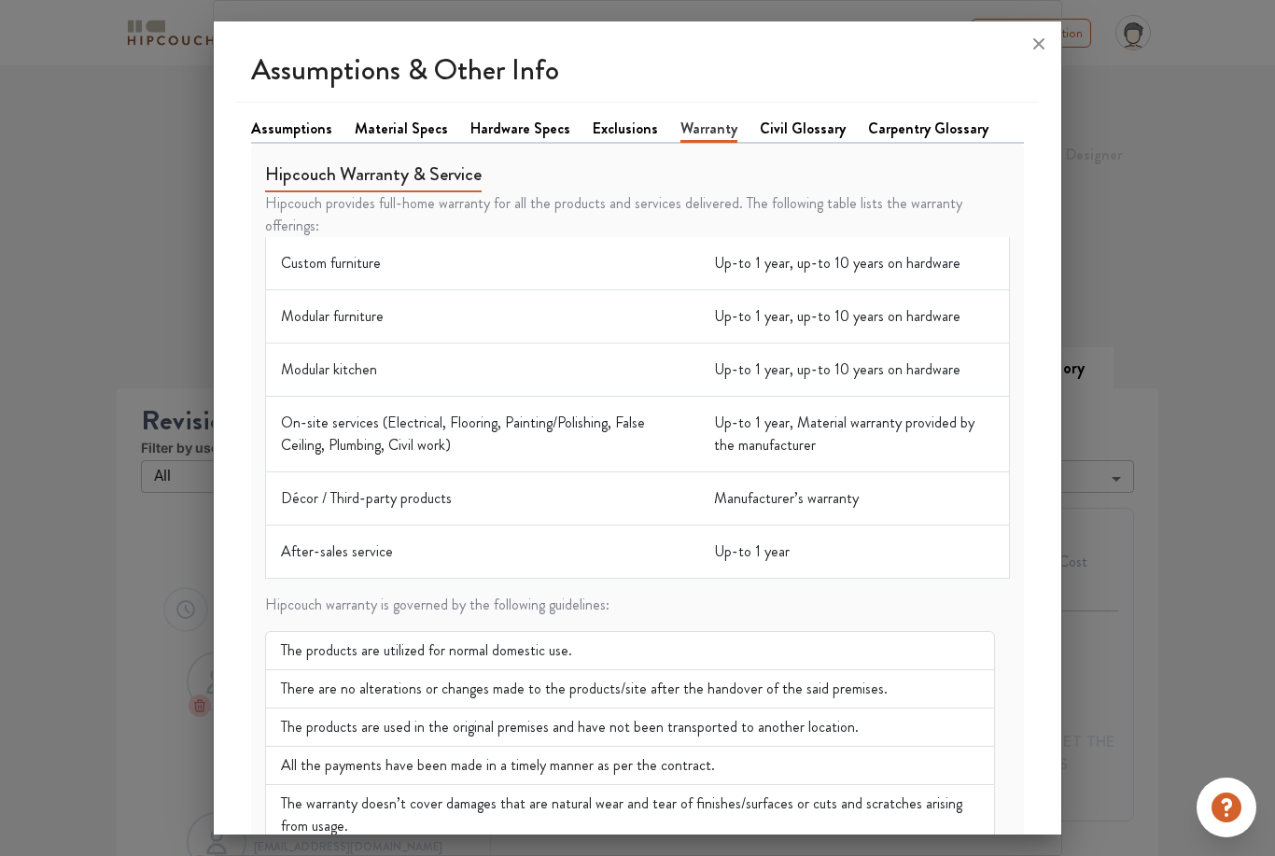
click at [621, 118] on link "Exclusions" at bounding box center [625, 129] width 65 height 22
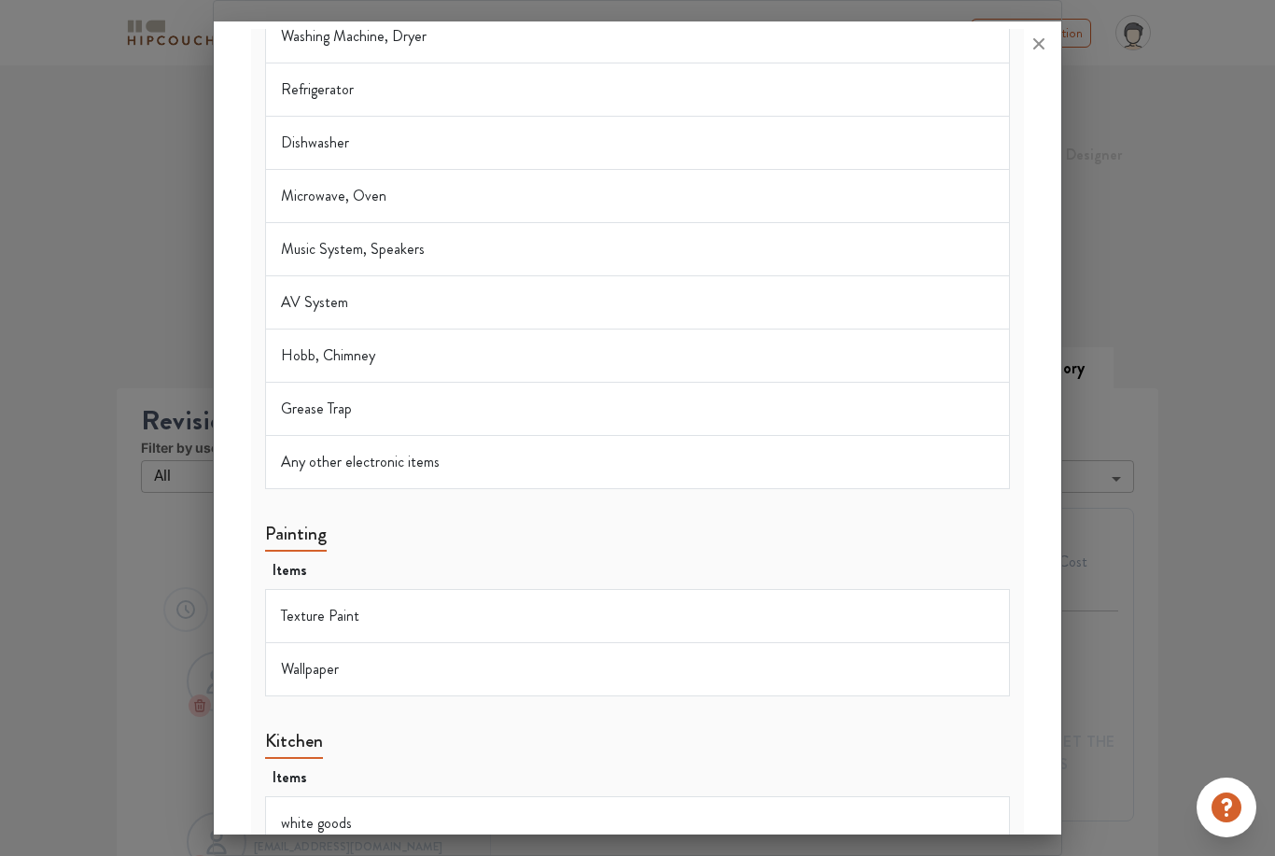
scroll to position [2258, 0]
click at [1123, 84] on div at bounding box center [637, 428] width 1275 height 856
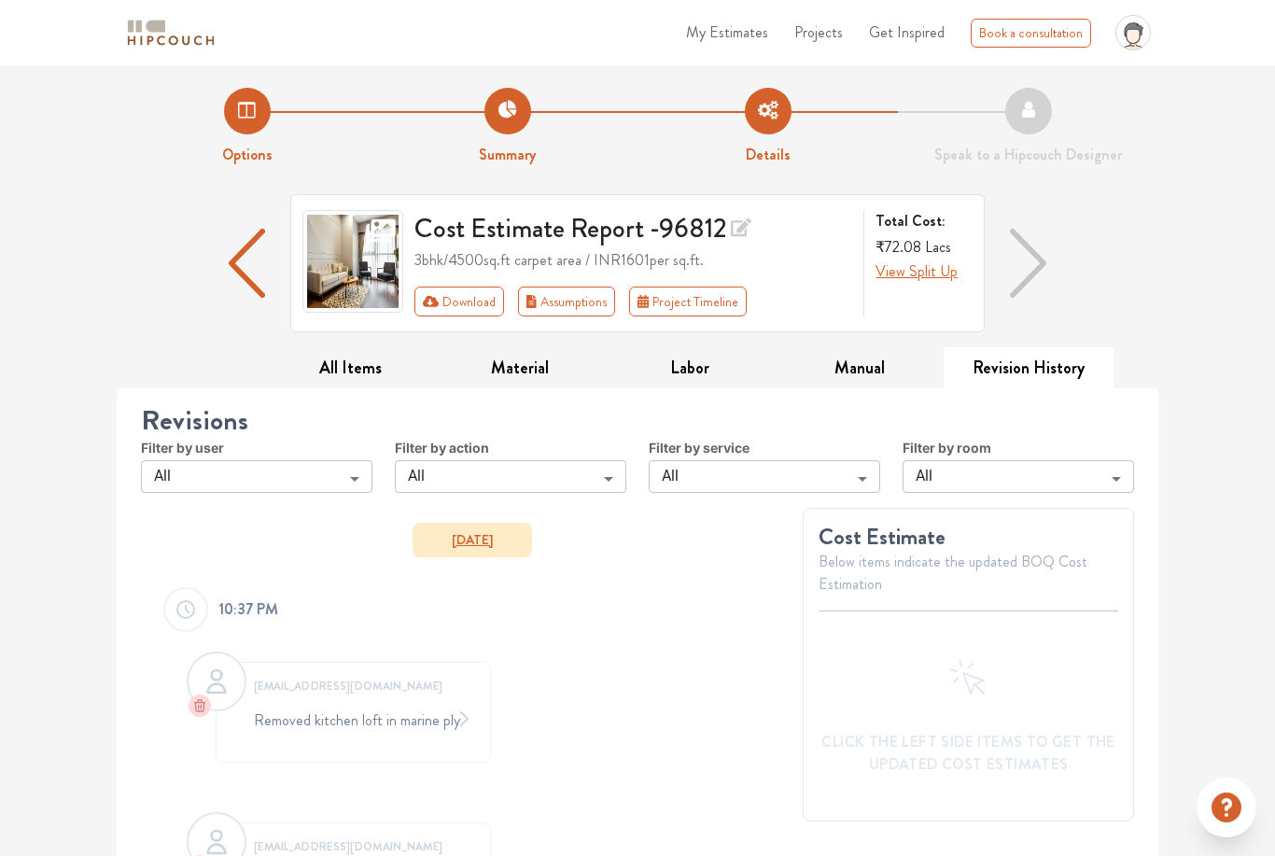
click at [1001, 12] on ul "My Estimates Projects Get Inspired Book a consultation profile pic Upload Boq L…" at bounding box center [918, 32] width 482 height 50
click at [1094, 209] on div "Cost Estimate Report - 96812 3bhk / 4500 sq.ft carpet area / INR 1601 per sq.ft…" at bounding box center [637, 270] width 1041 height 153
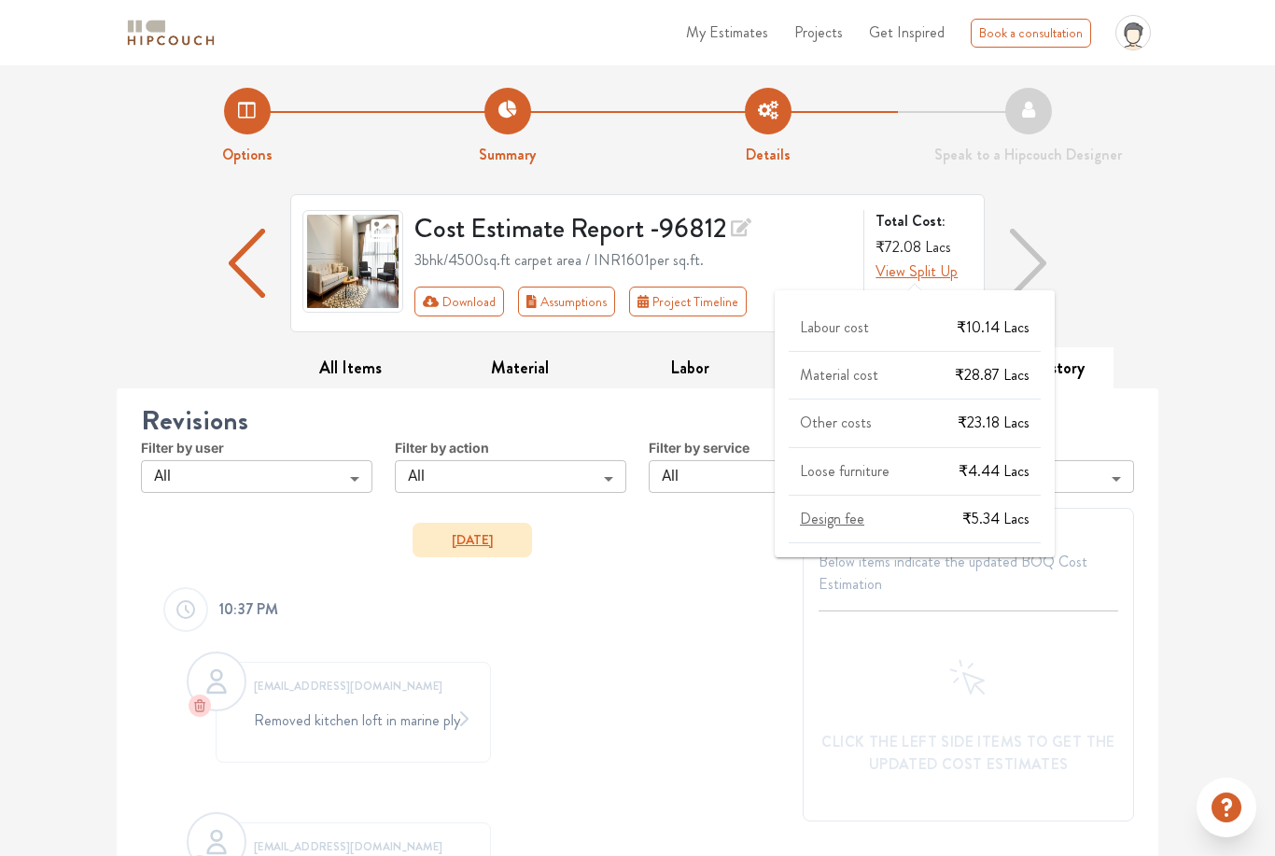
click at [926, 281] on span "View Split Up" at bounding box center [916, 270] width 82 height 21
click at [935, 274] on span "View Split Up" at bounding box center [916, 270] width 82 height 21
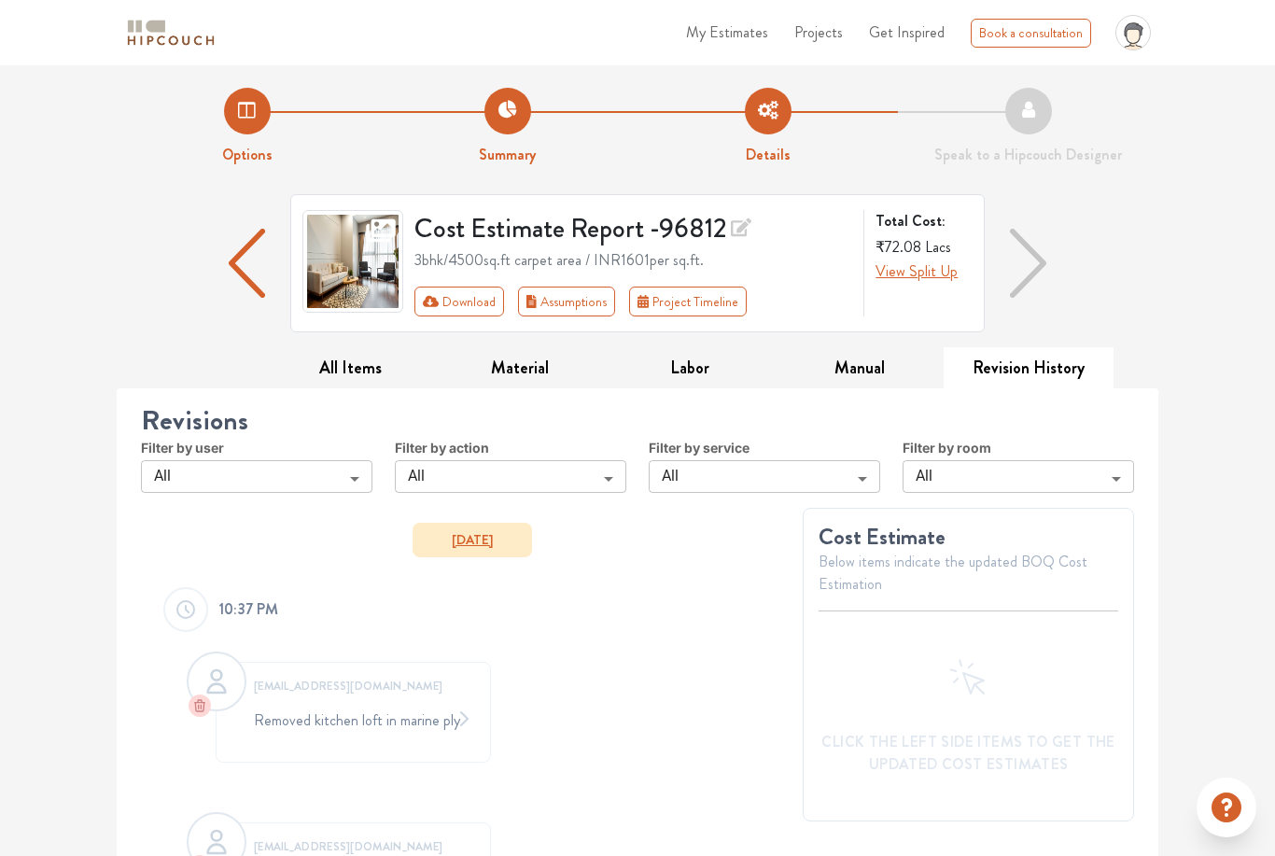
click at [1084, 232] on div "Cost Estimate Report - 96812 3bhk / 4500 sq.ft carpet area / INR 1601 per sq.ft…" at bounding box center [637, 270] width 1041 height 153
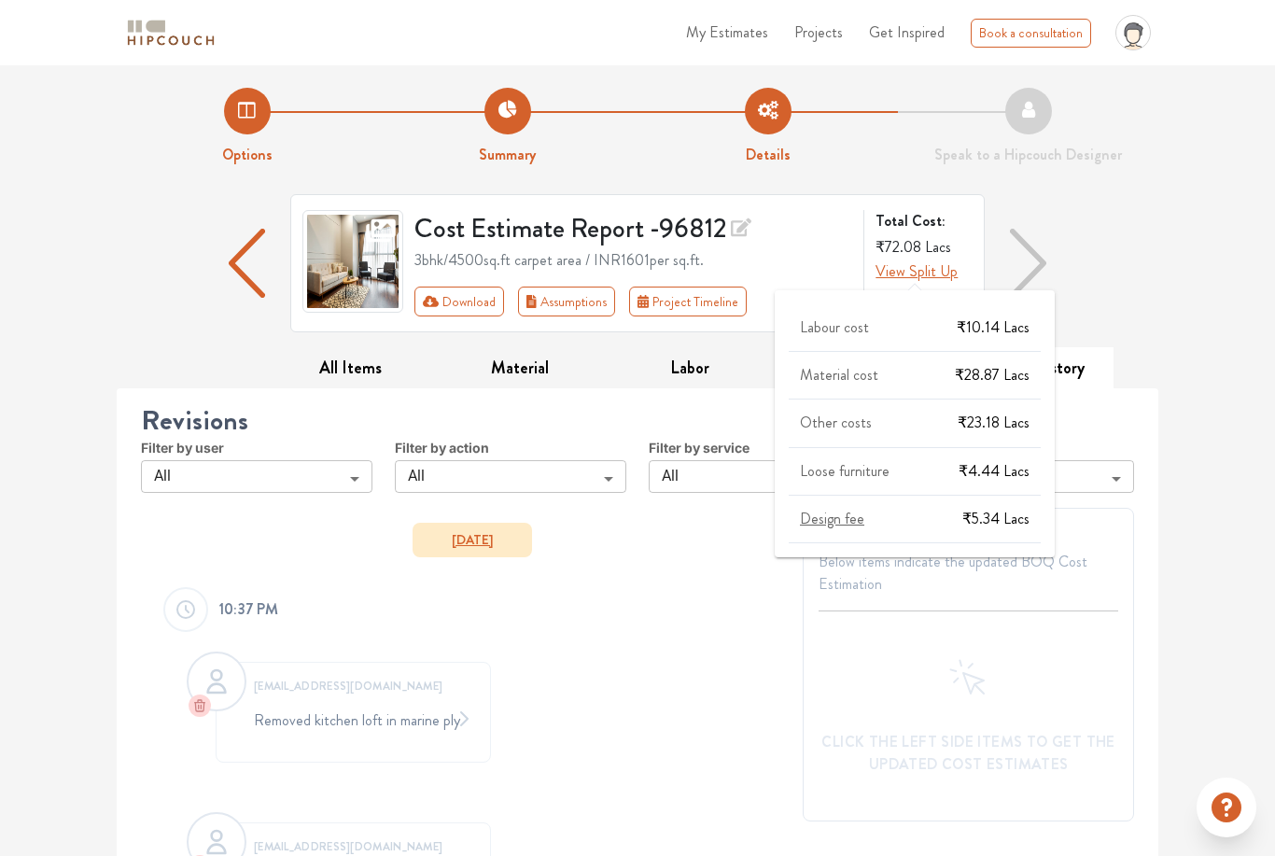
click at [922, 274] on span "View Split Up" at bounding box center [916, 270] width 82 height 21
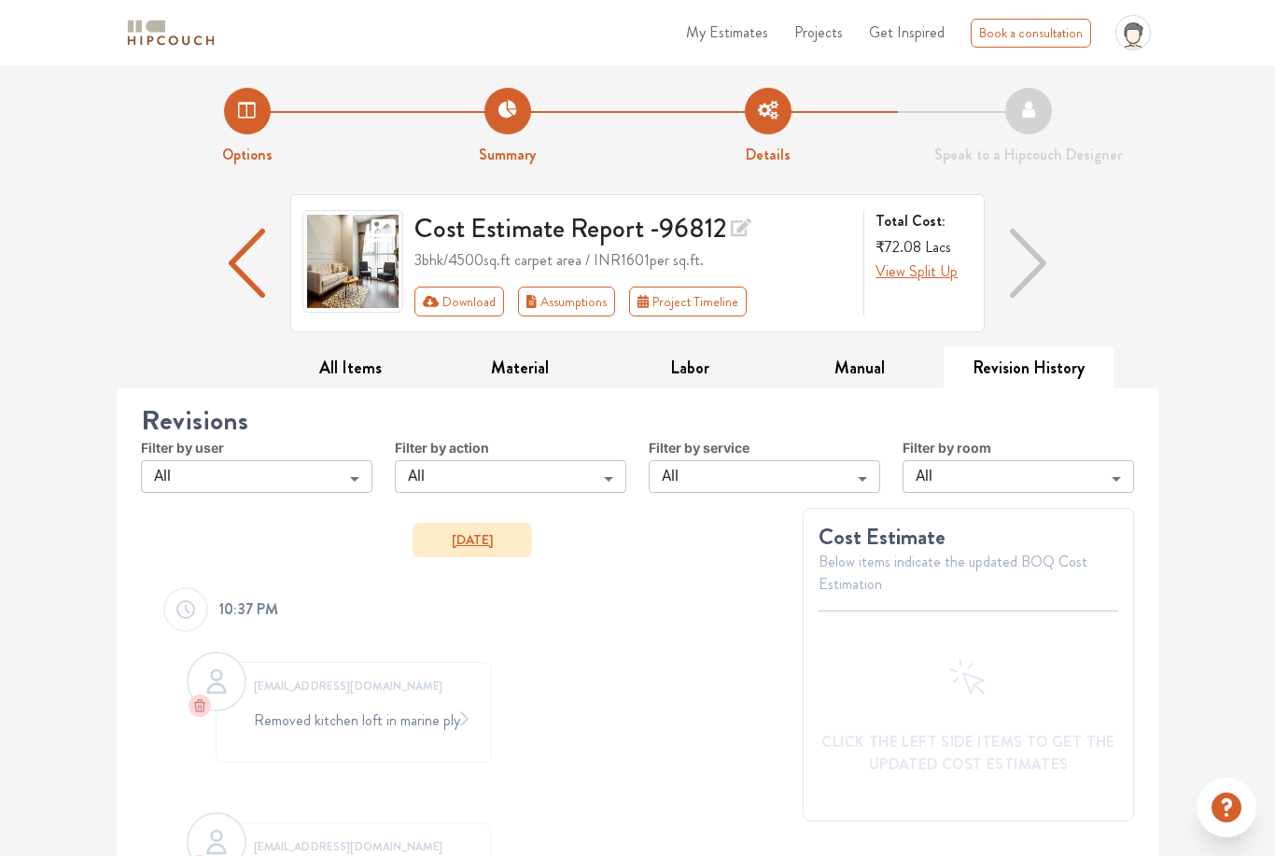
click at [714, 303] on button "Project Timeline" at bounding box center [688, 301] width 118 height 30
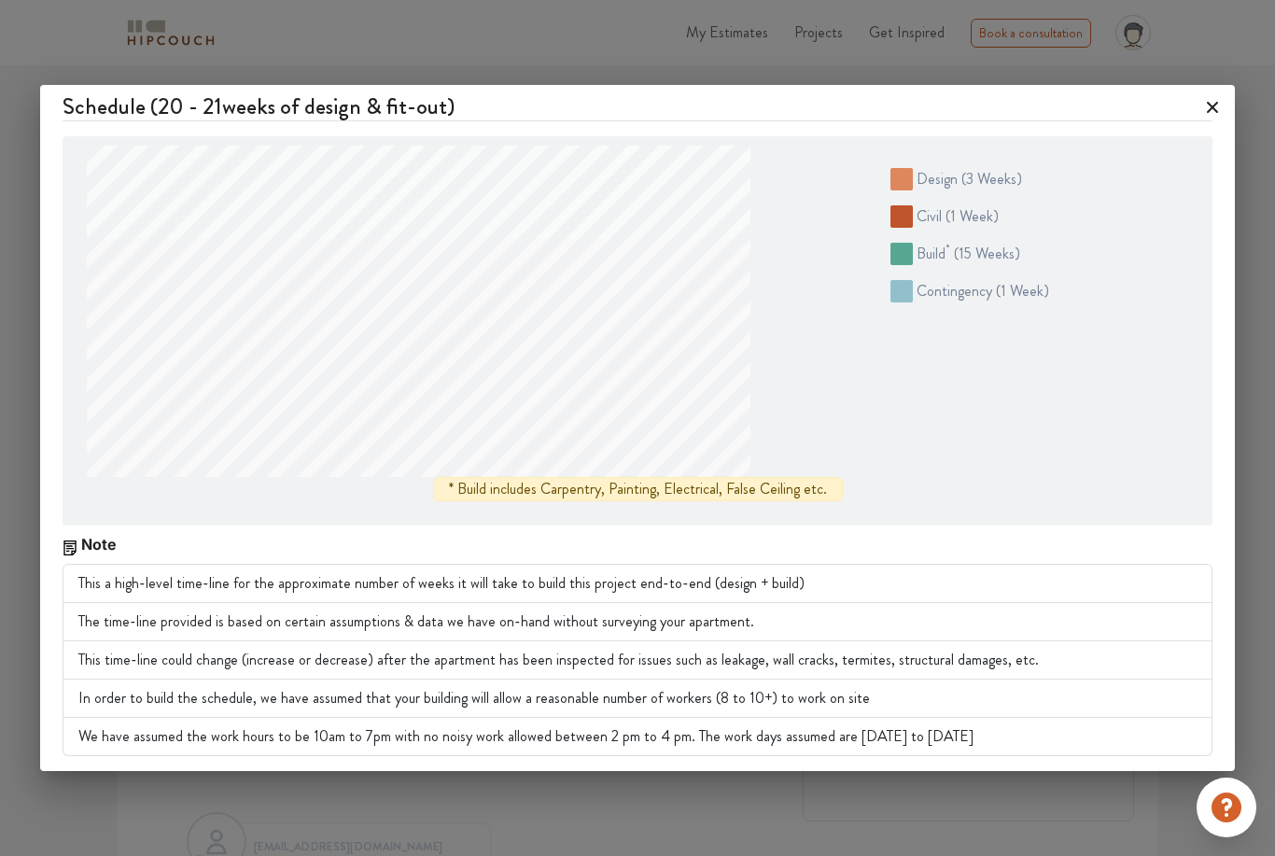
click at [1204, 110] on icon at bounding box center [1212, 107] width 30 height 30
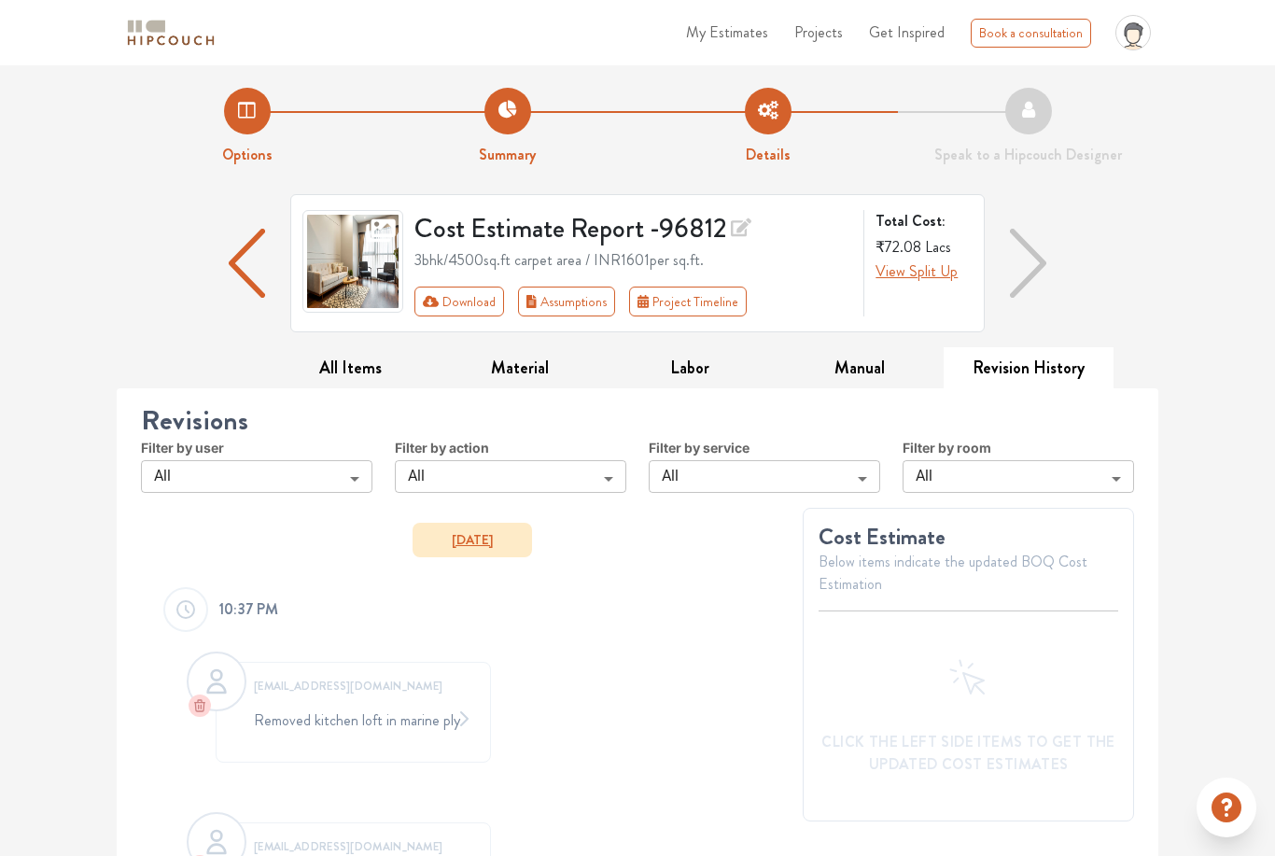
click at [472, 301] on button "Download" at bounding box center [459, 301] width 91 height 30
click at [484, 296] on button "Download" at bounding box center [459, 301] width 91 height 30
click at [457, 302] on button "Download" at bounding box center [459, 301] width 91 height 30
click at [457, 300] on button "Download" at bounding box center [459, 301] width 91 height 30
